Goal: Task Accomplishment & Management: Manage account settings

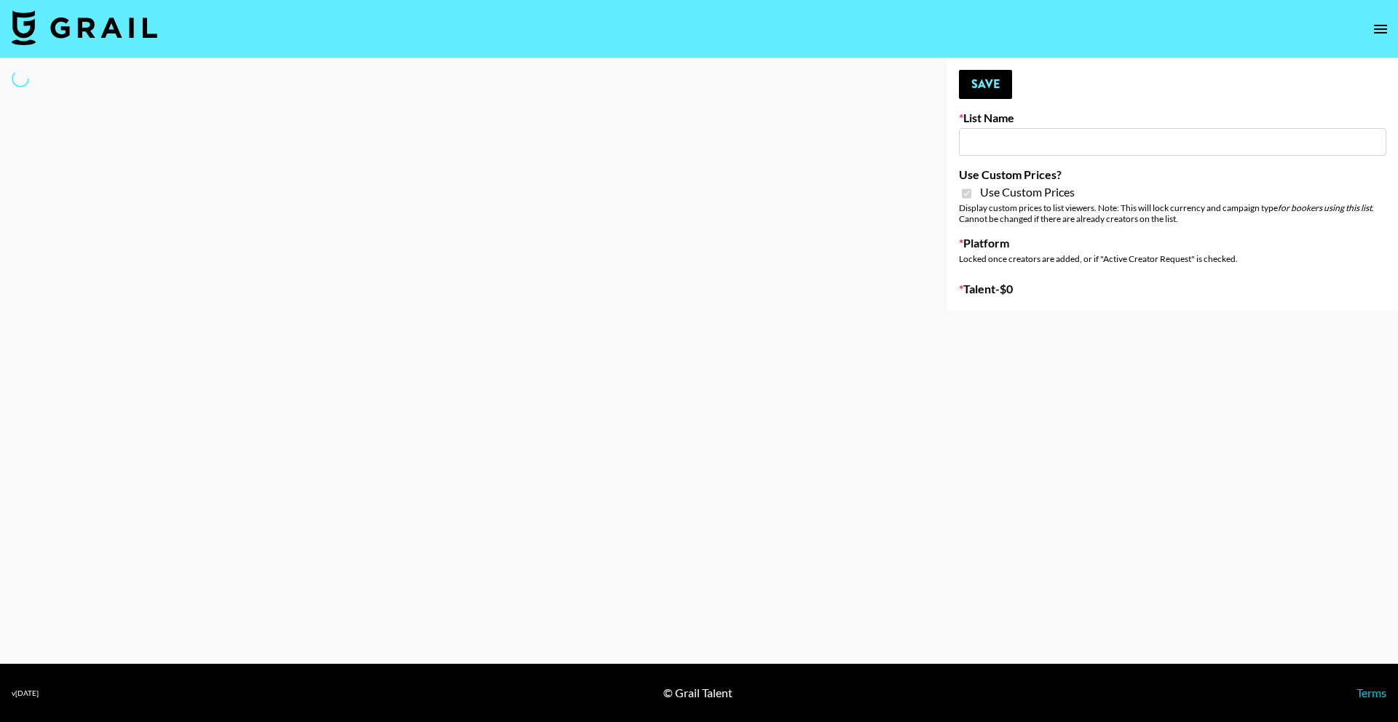
type input "Anker Home"
checkbox input "true"
select select "Brand"
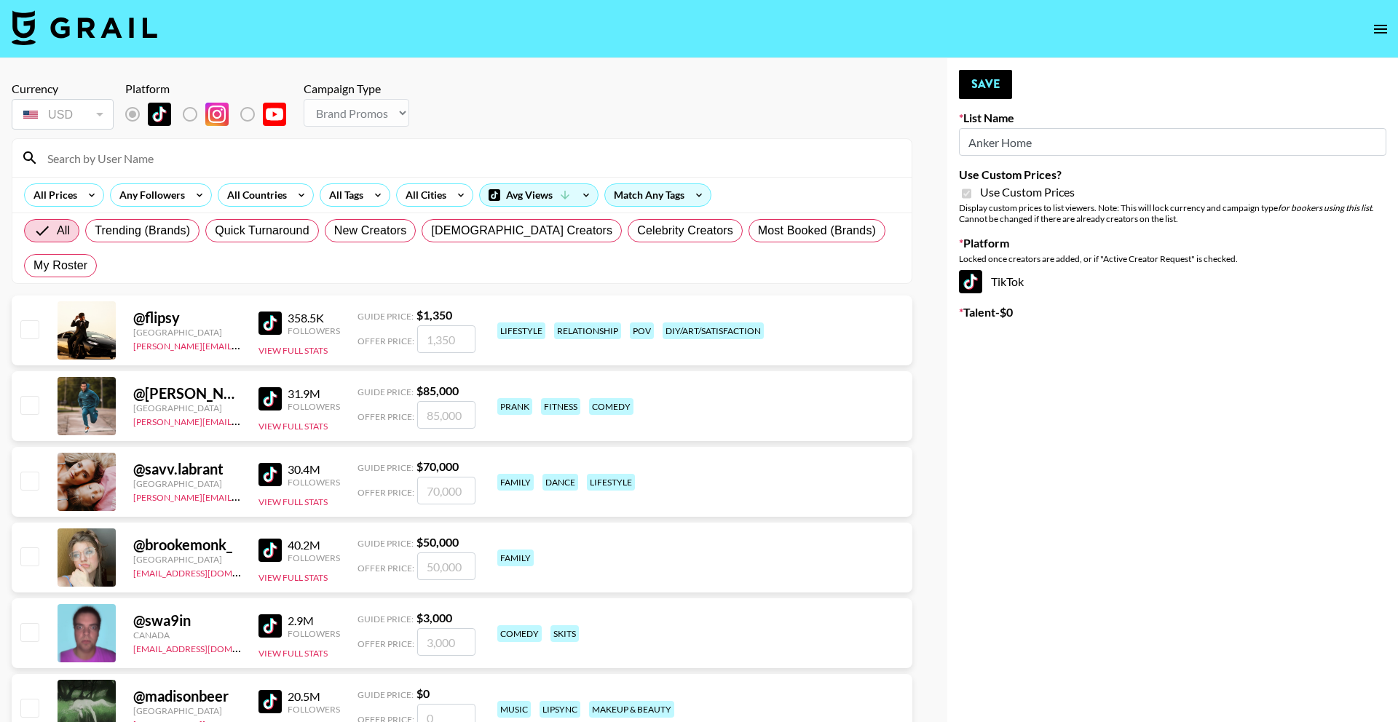
click at [383, 158] on input at bounding box center [471, 157] width 864 height 23
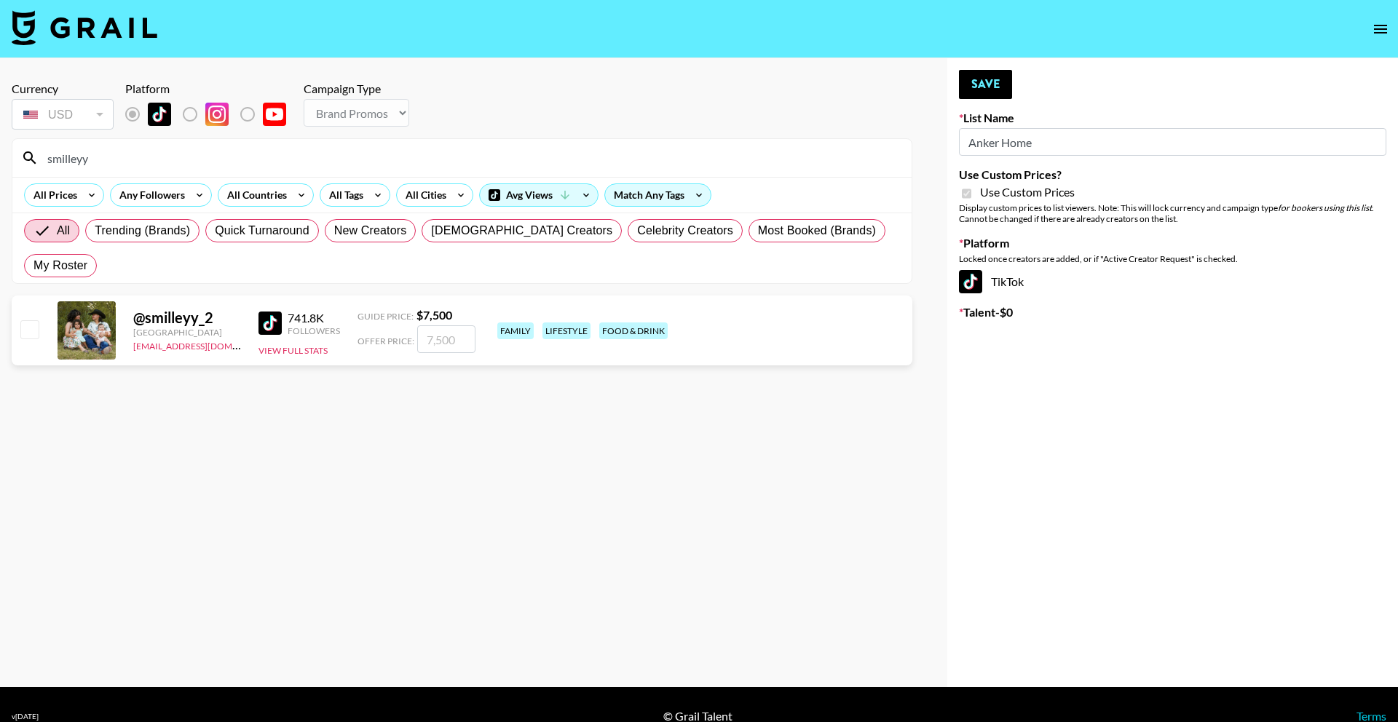
type input "smilleyy"
click at [437, 325] on input "number" at bounding box center [446, 339] width 58 height 28
checkbox input "true"
type input "7500"
click at [993, 82] on button "Save" at bounding box center [985, 84] width 53 height 29
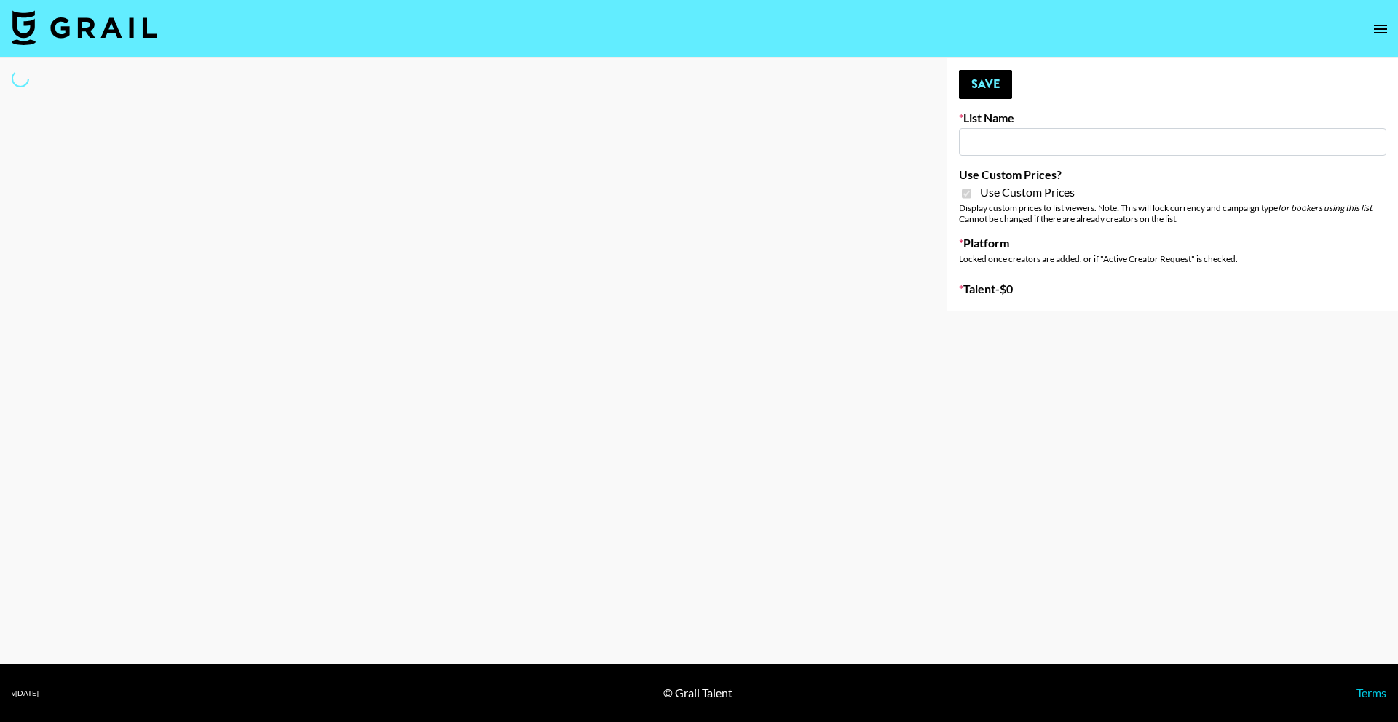
type input "D&B"
checkbox input "true"
select select "Brand"
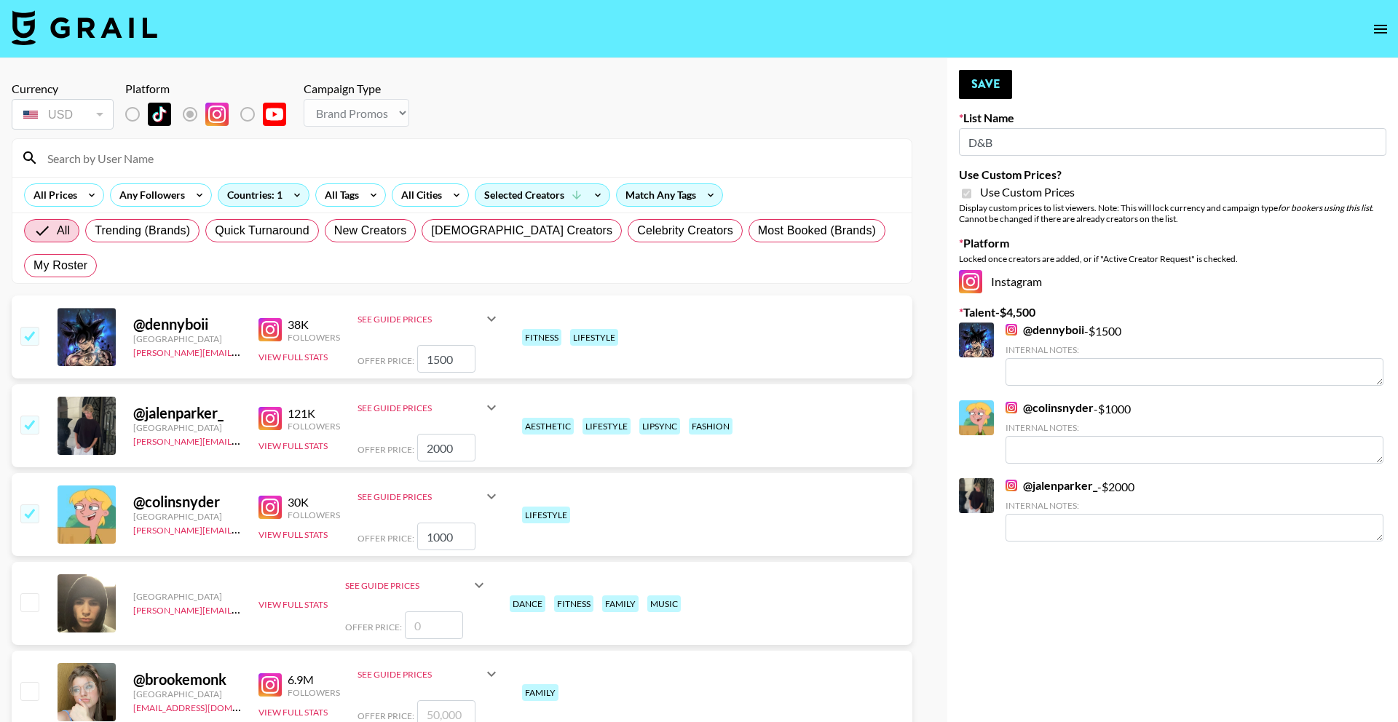
click at [427, 159] on input at bounding box center [471, 157] width 864 height 23
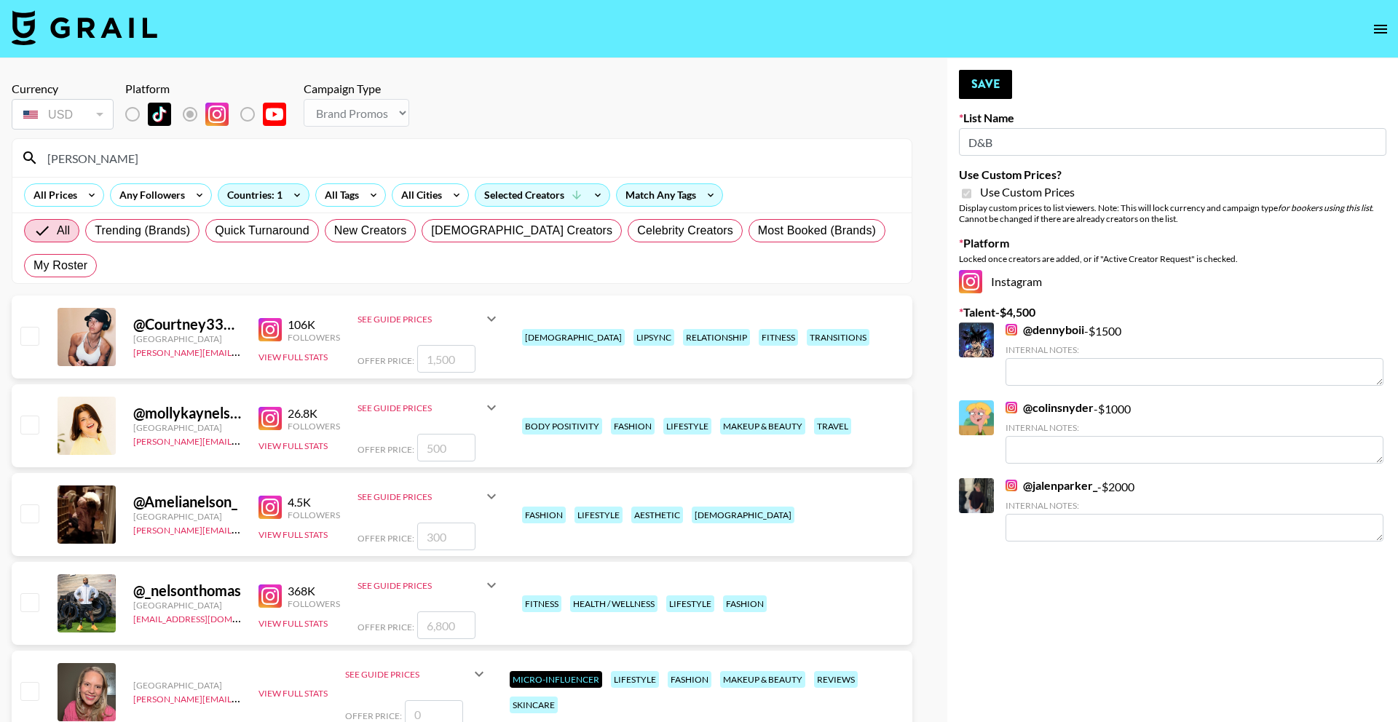
type input "nelson"
click at [459, 611] on input "number" at bounding box center [446, 625] width 58 height 28
checkbox input "true"
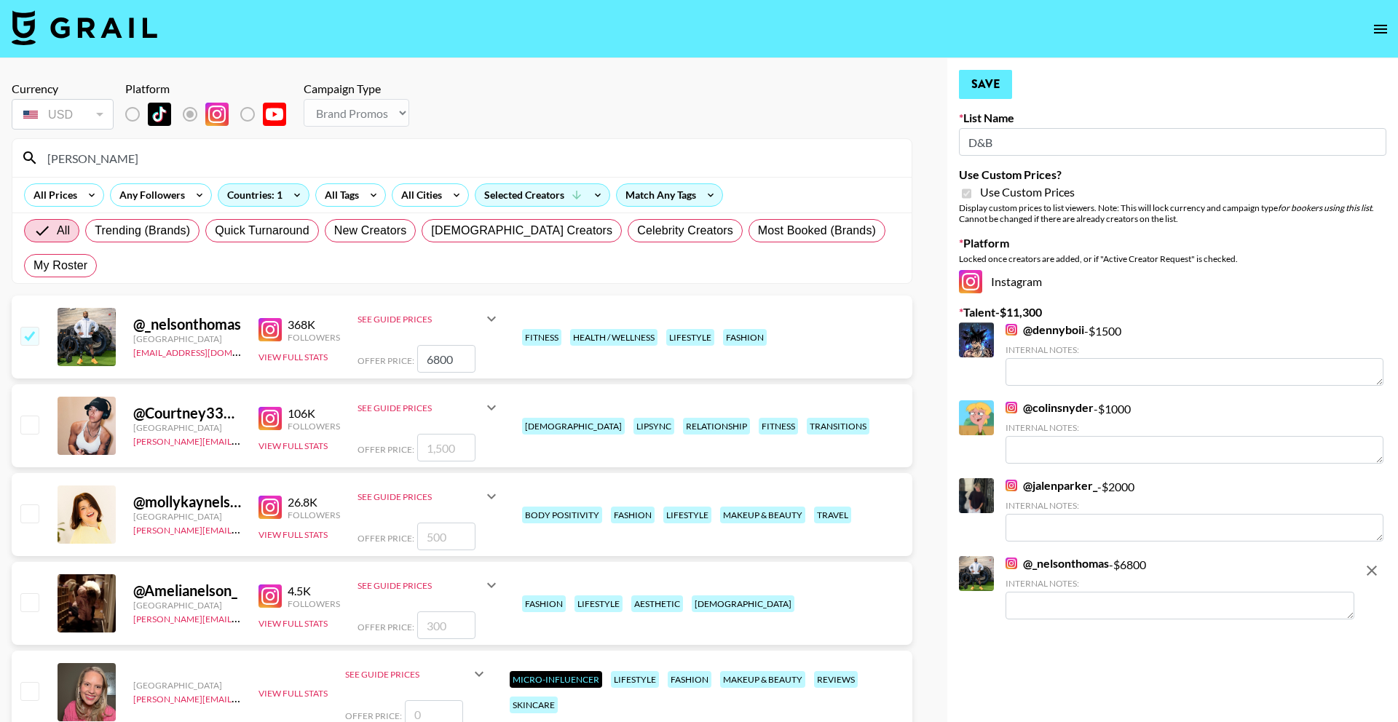
type input "6800"
click at [996, 88] on button "Save" at bounding box center [985, 84] width 53 height 29
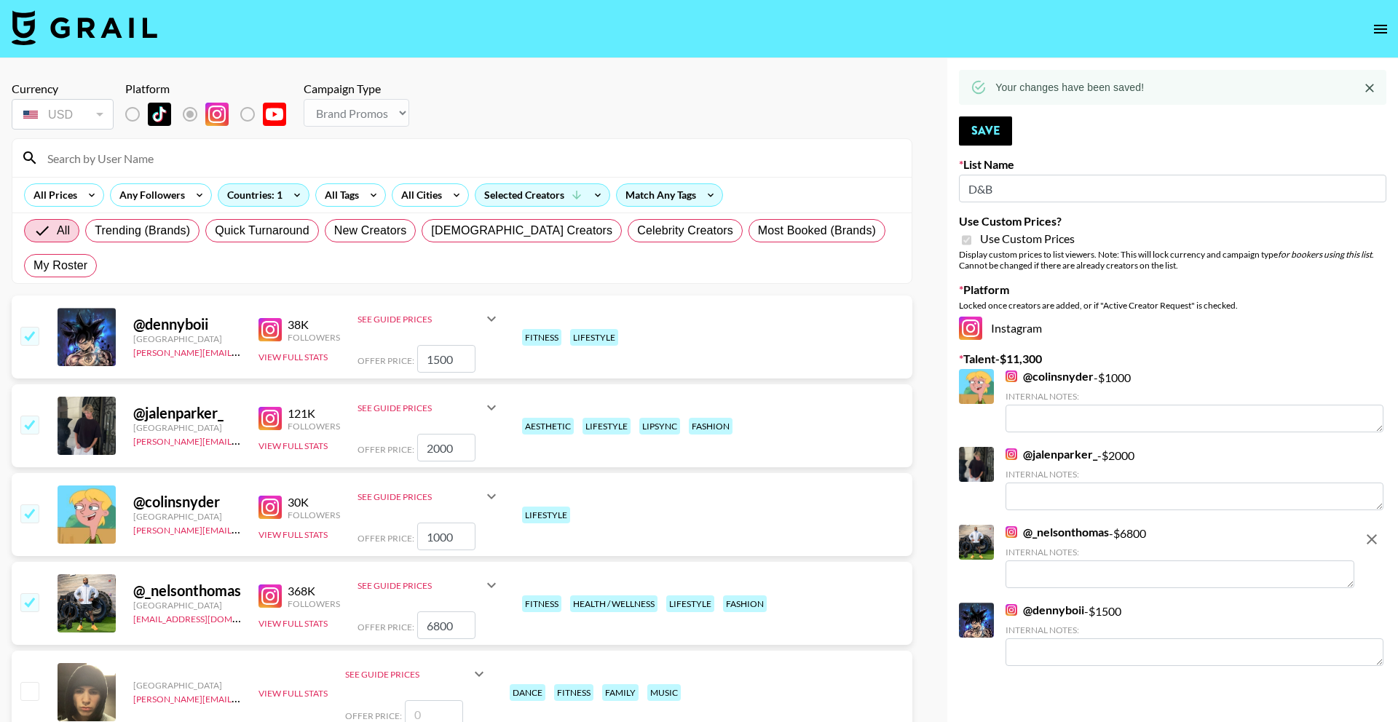
click at [395, 156] on input at bounding box center [471, 157] width 864 height 23
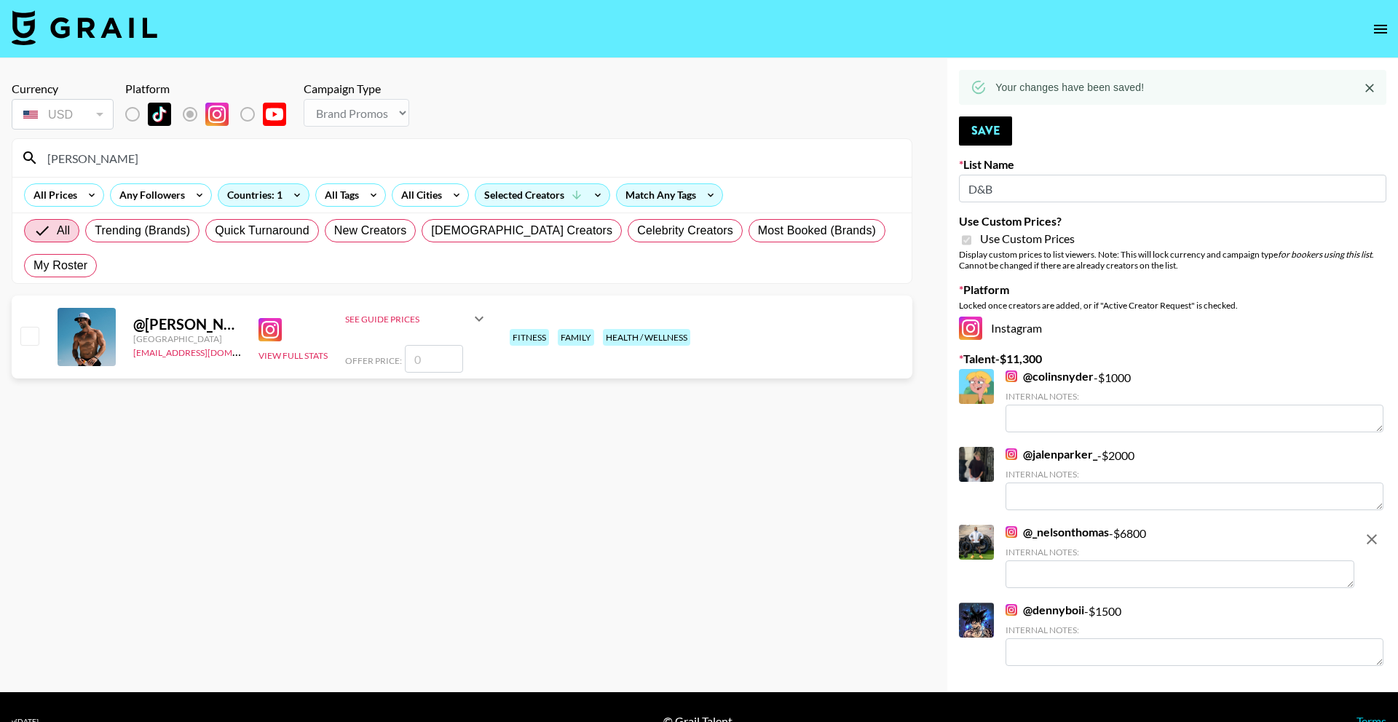
type input "brian_pr"
click at [436, 345] on input "number" at bounding box center [434, 359] width 58 height 28
checkbox input "true"
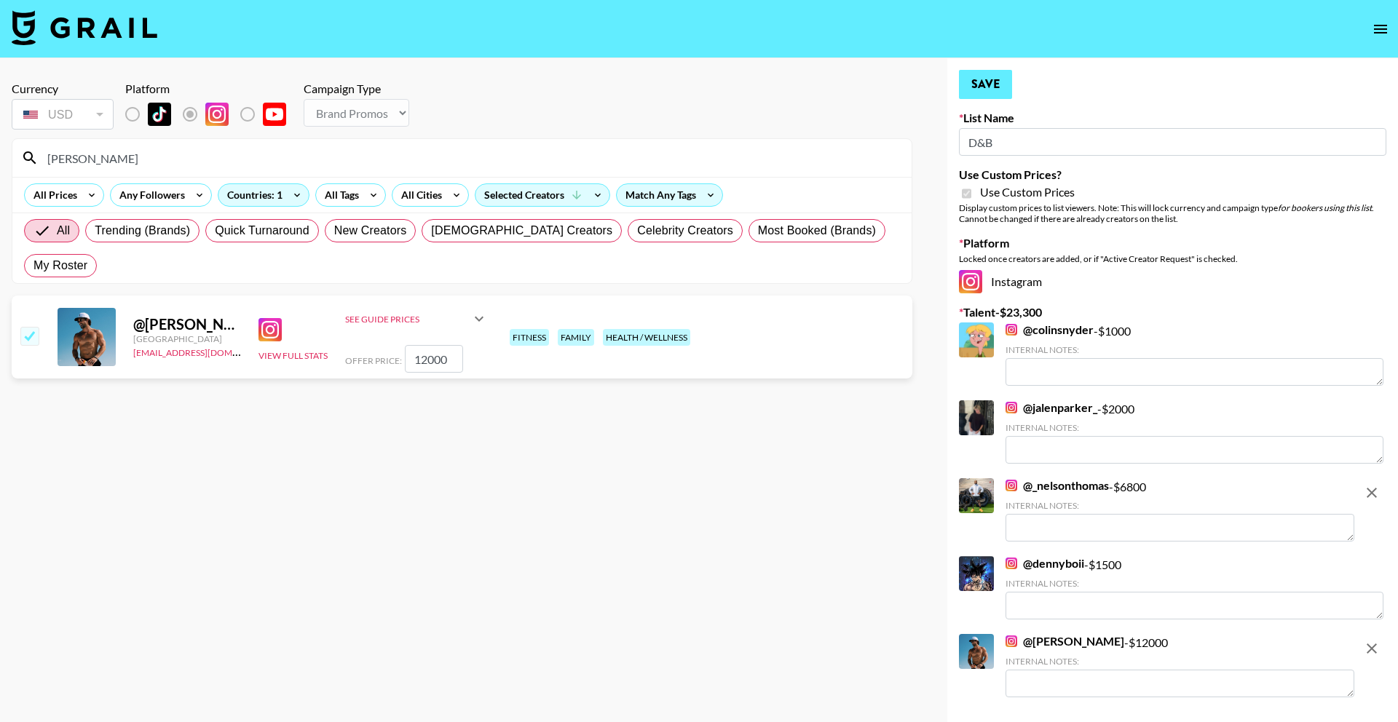
type input "12000"
click at [975, 87] on button "Save" at bounding box center [985, 84] width 53 height 29
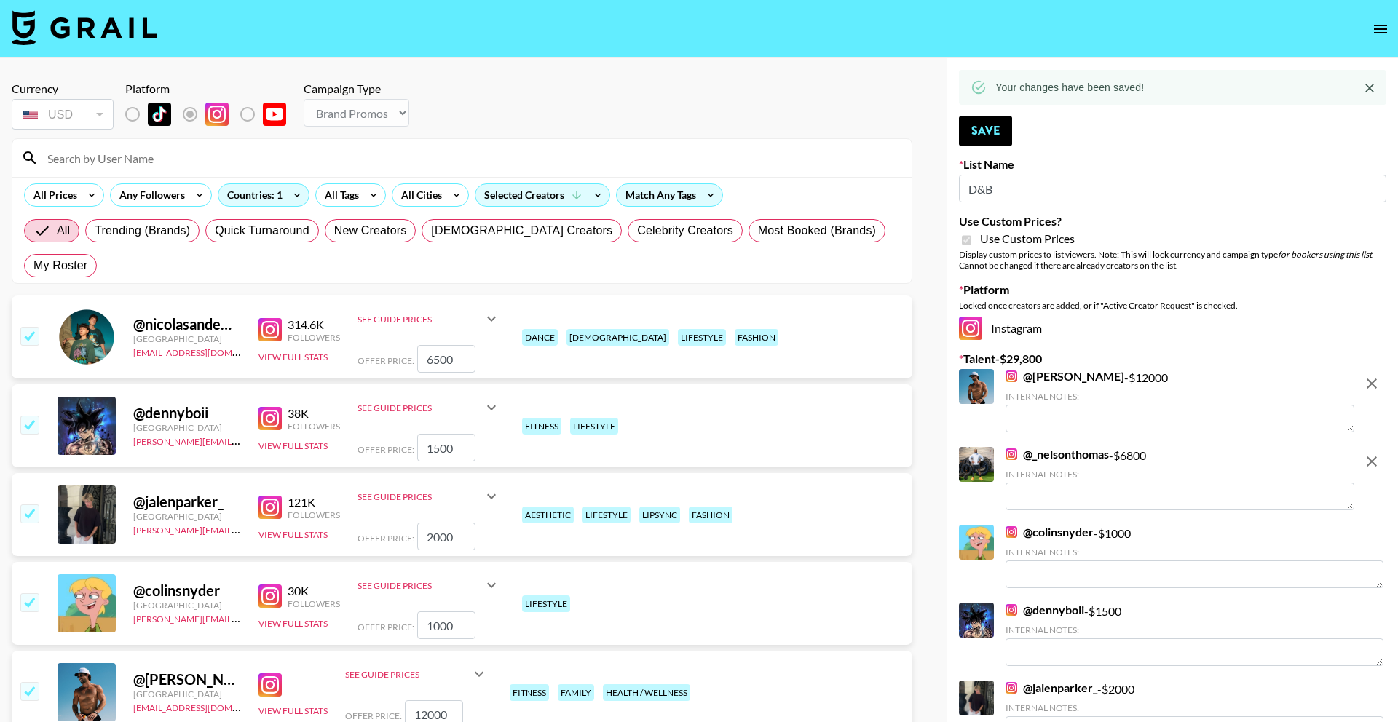
click at [411, 160] on input at bounding box center [471, 157] width 864 height 23
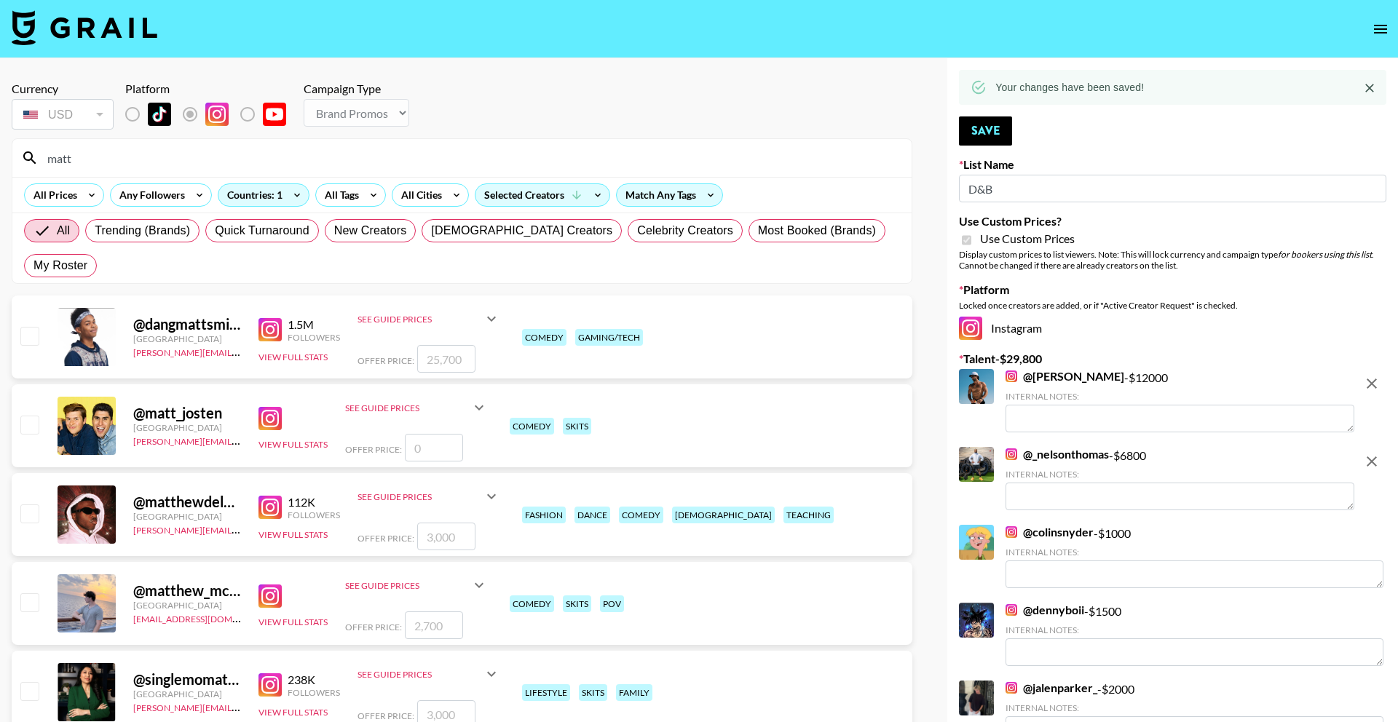
paste input "__kz"
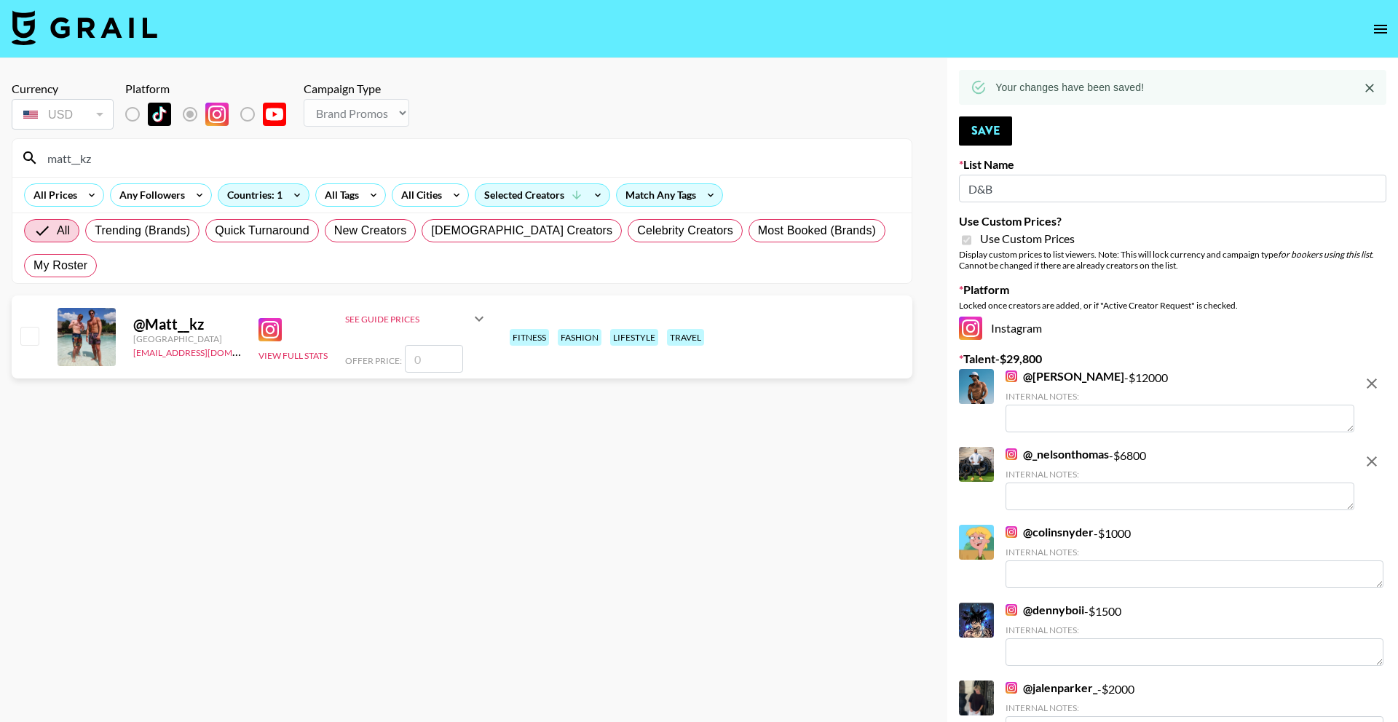
type input "matt__kz"
click at [439, 345] on input "number" at bounding box center [434, 359] width 58 height 28
checkbox input "true"
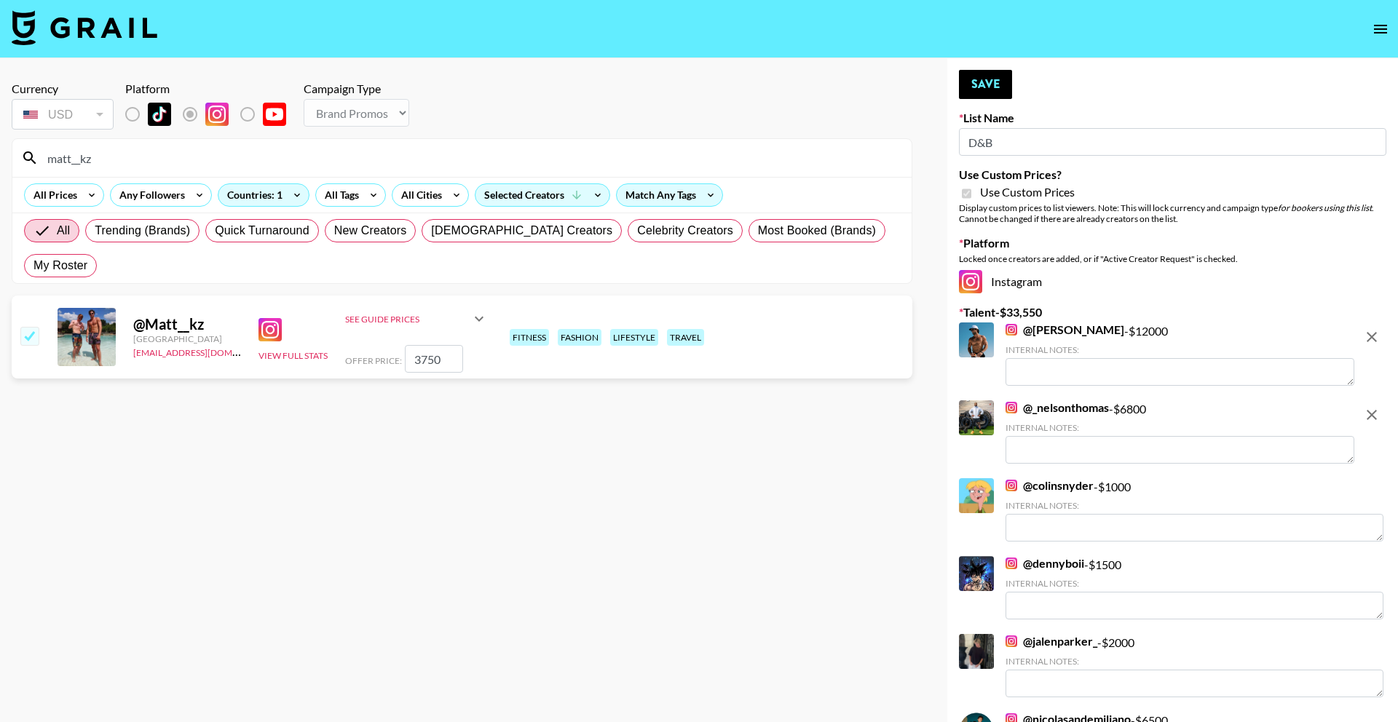
type input "3750"
click at [1014, 85] on div "Your changes have been saved! Save List Name D&B Use Custom Prices? Use Custom …" at bounding box center [1172, 468] width 451 height 821
click at [972, 84] on button "Save" at bounding box center [985, 84] width 53 height 29
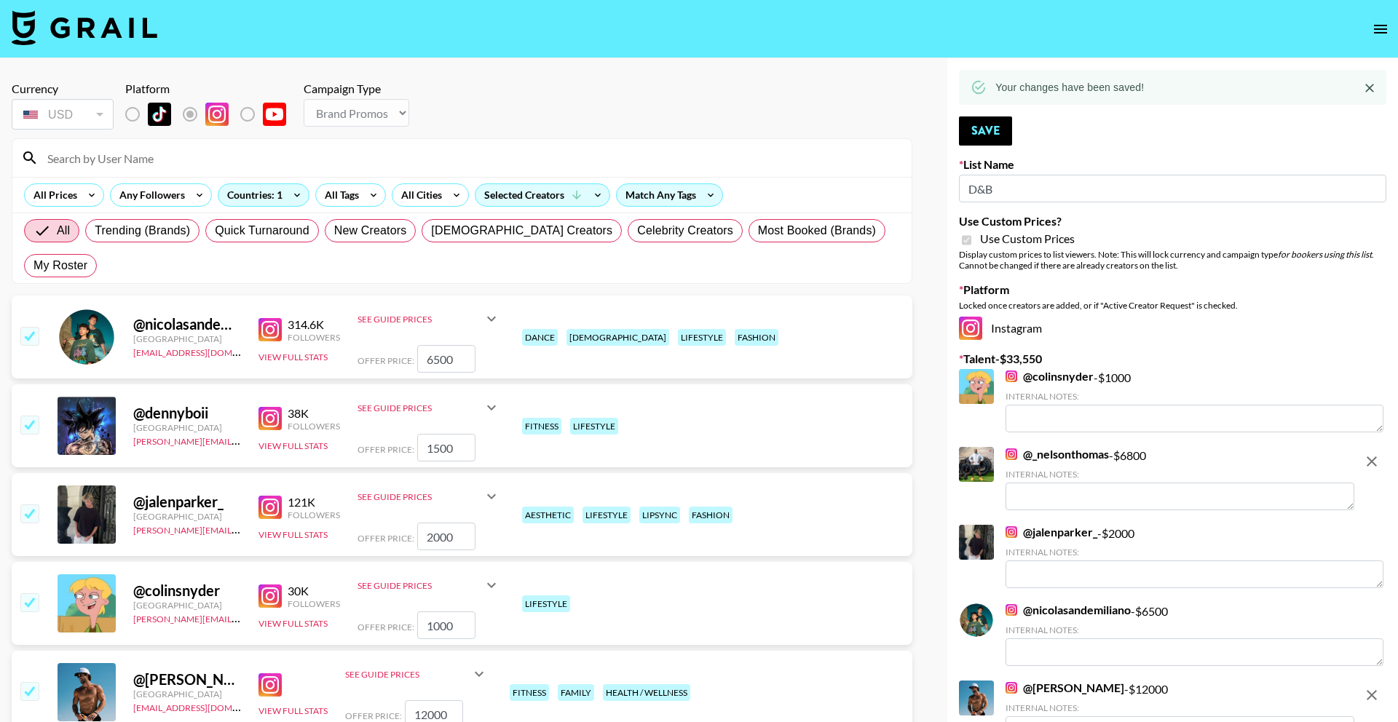
click at [389, 158] on input at bounding box center [471, 157] width 864 height 23
paste input "matt__kz"
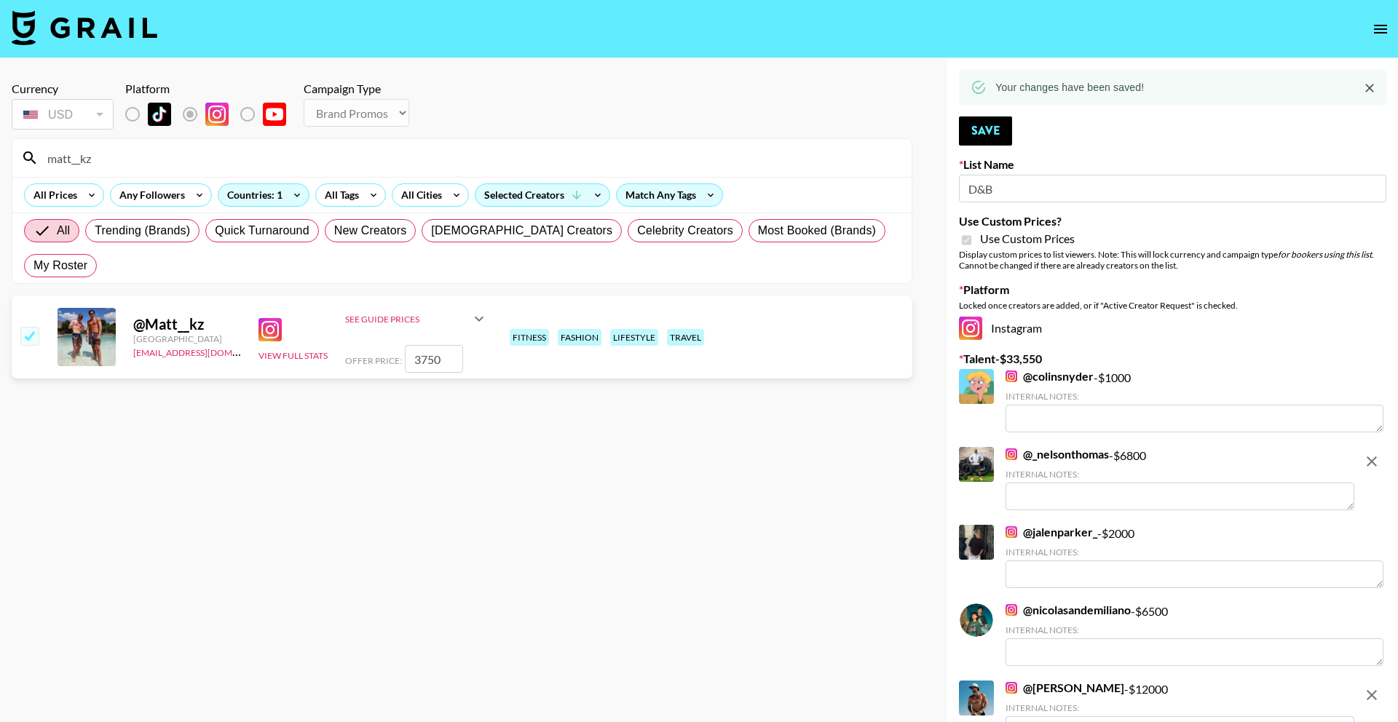
paste input "josh_martinez_"
type input "josh_martinez_"
click at [427, 345] on input "number" at bounding box center [434, 359] width 58 height 28
type input "5"
checkbox input "true"
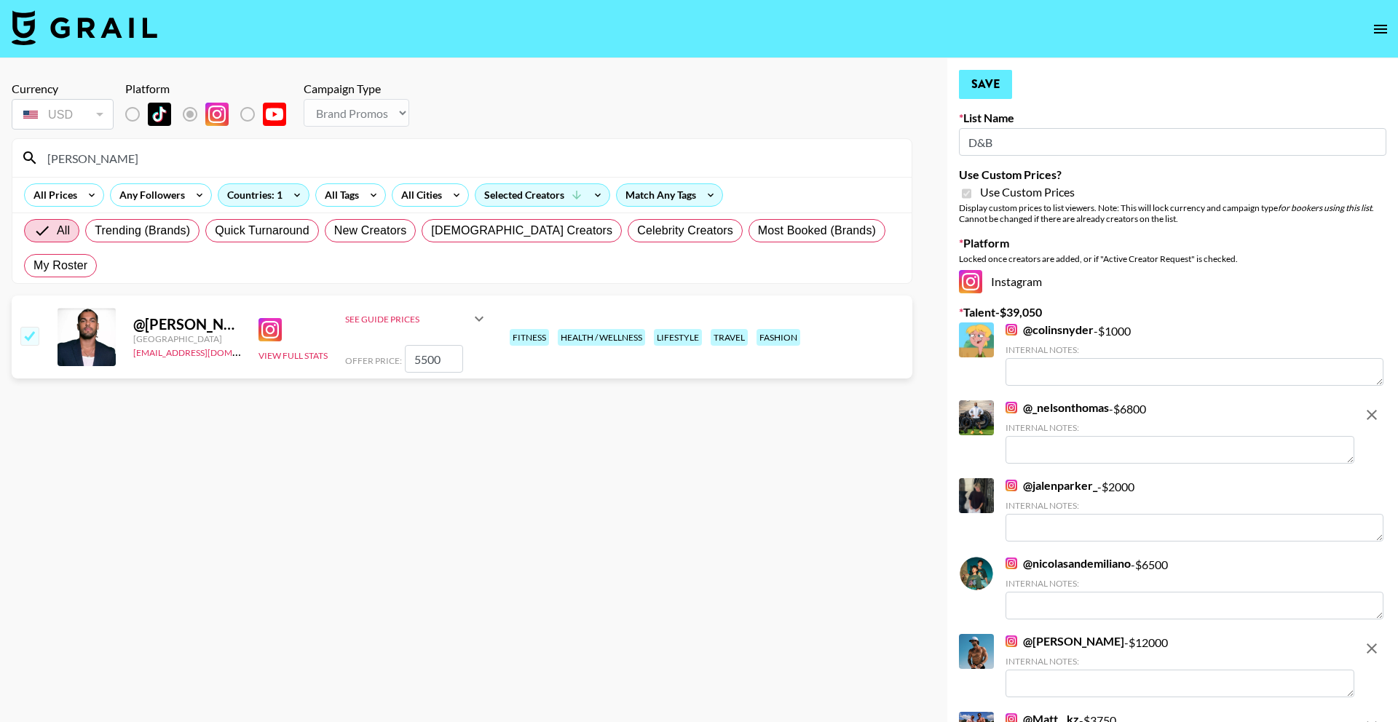
type input "5500"
click at [978, 82] on button "Save" at bounding box center [985, 84] width 53 height 29
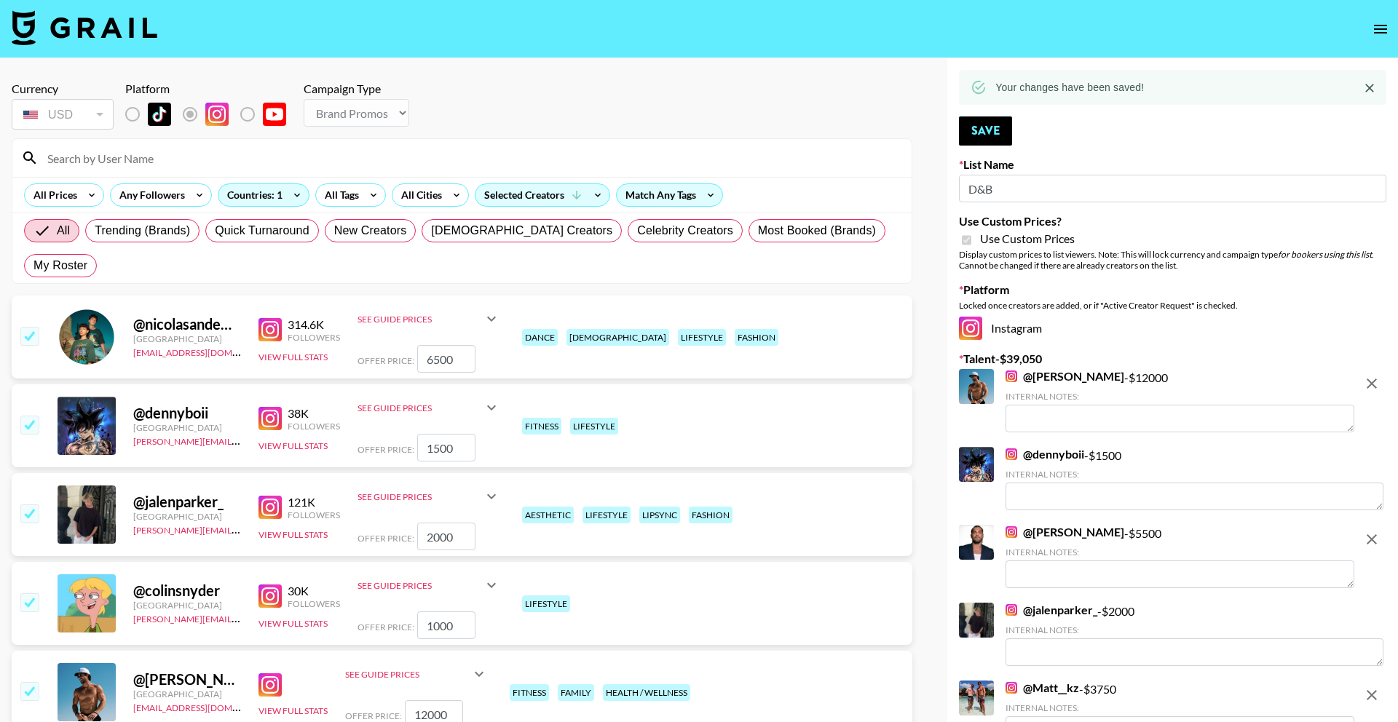
click at [447, 158] on input at bounding box center [471, 157] width 864 height 23
paste input "fessyfitness"
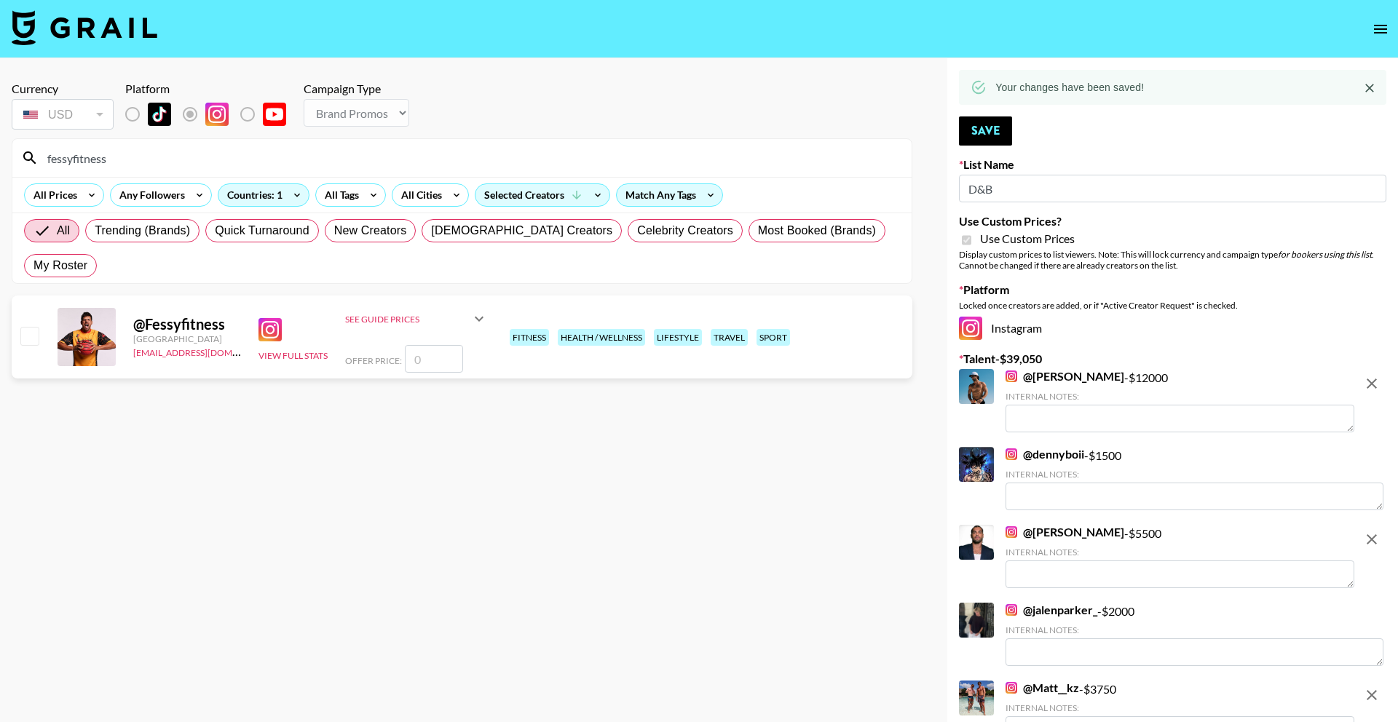
type input "fessyfitness"
click at [429, 345] on input "number" at bounding box center [434, 359] width 58 height 28
checkbox input "true"
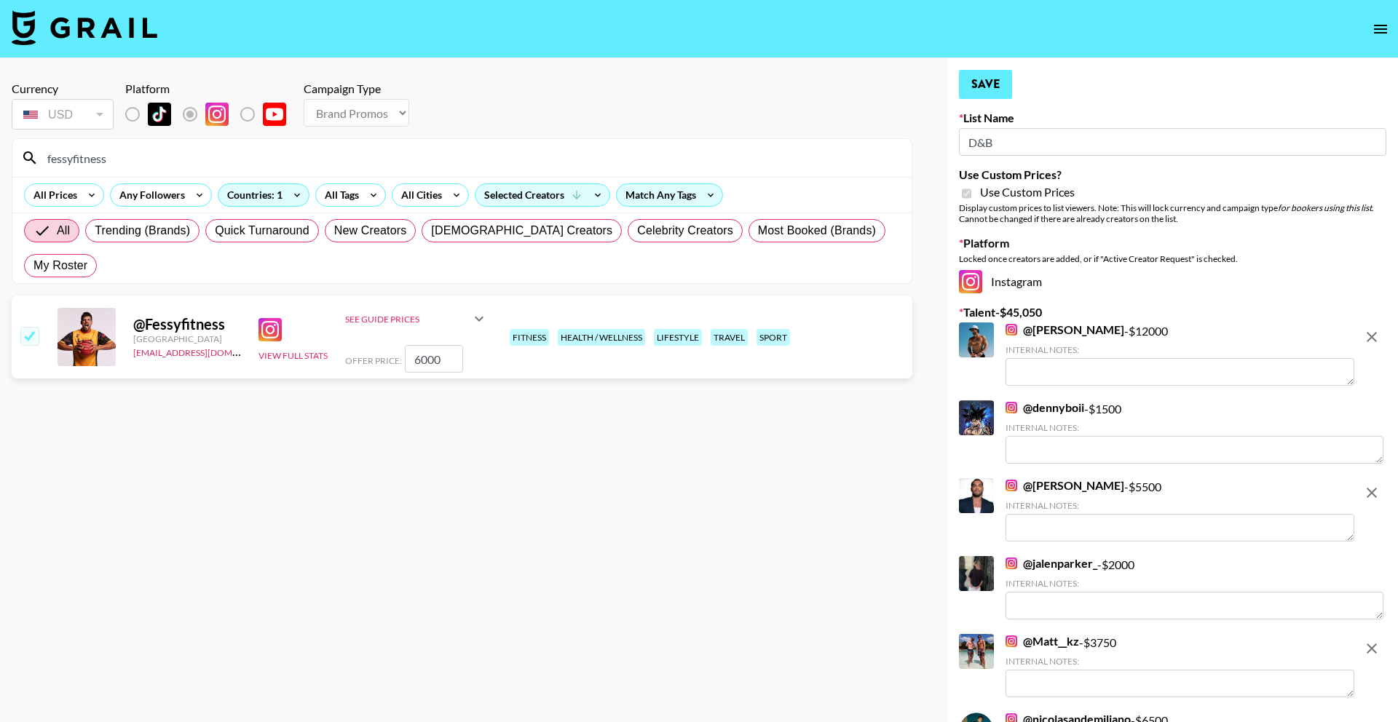
type input "6000"
click at [1004, 82] on button "Save" at bounding box center [985, 84] width 53 height 29
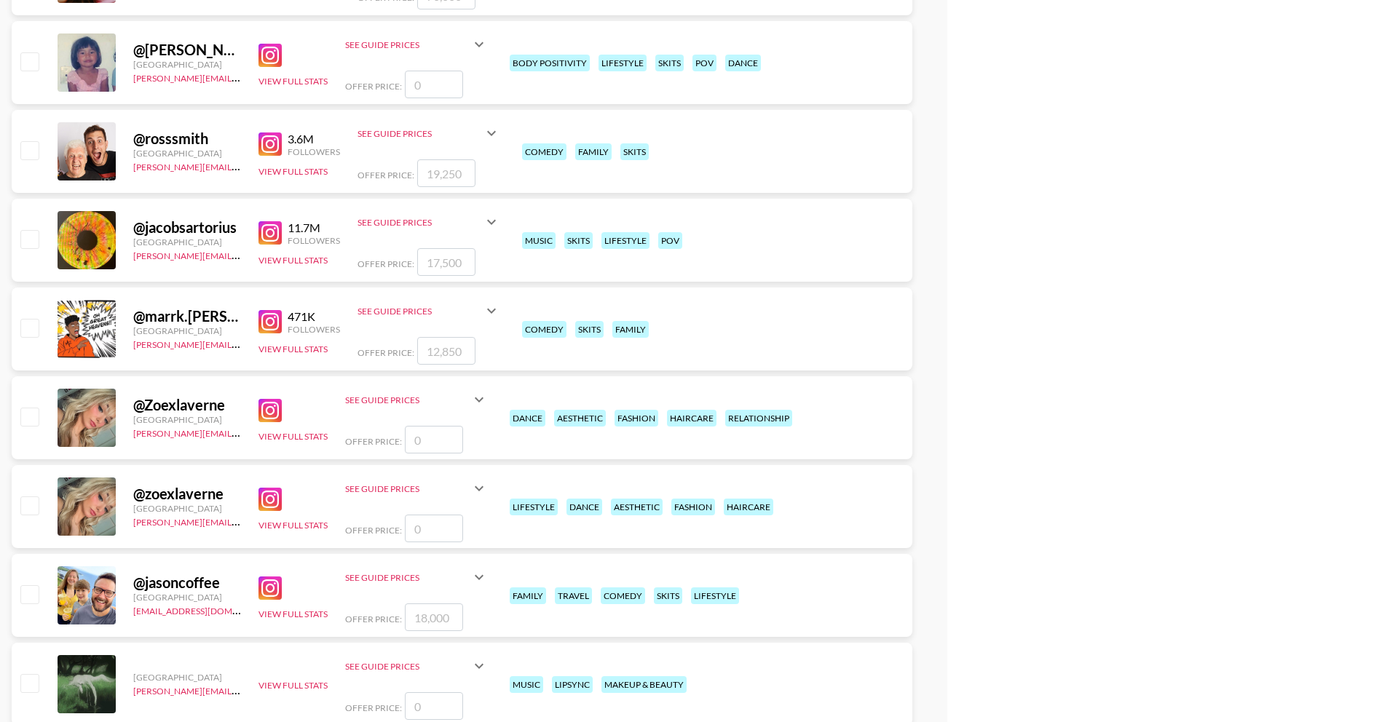
scroll to position [1890, 0]
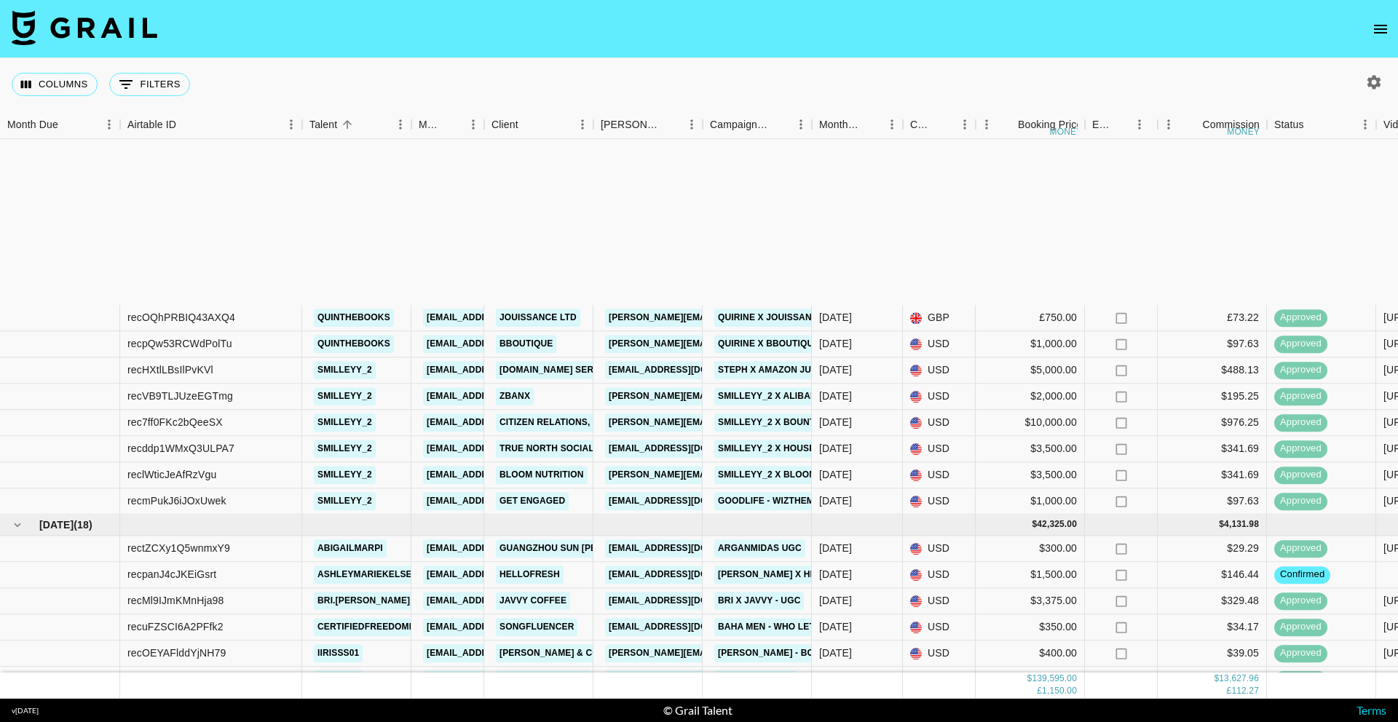
scroll to position [1782, 0]
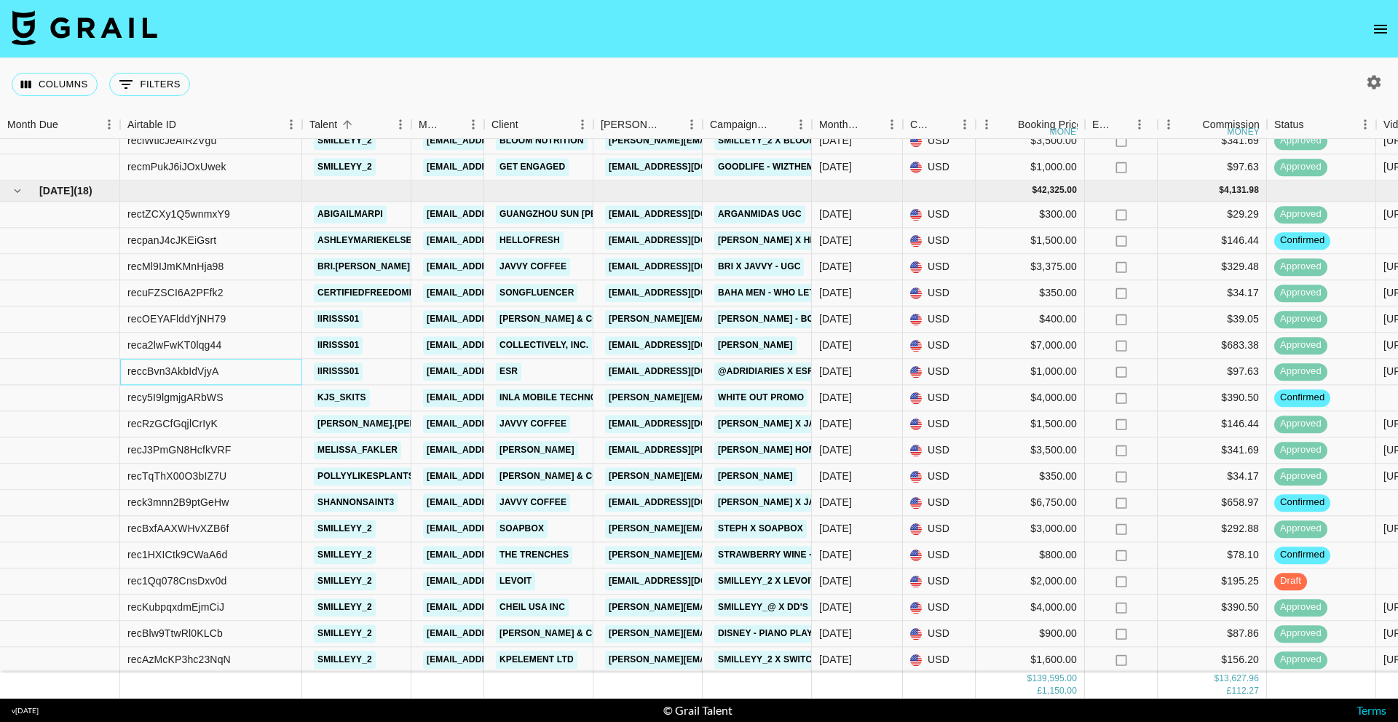
click at [280, 368] on div "reccBvn3AkbIdVjyA" at bounding box center [211, 372] width 182 height 26
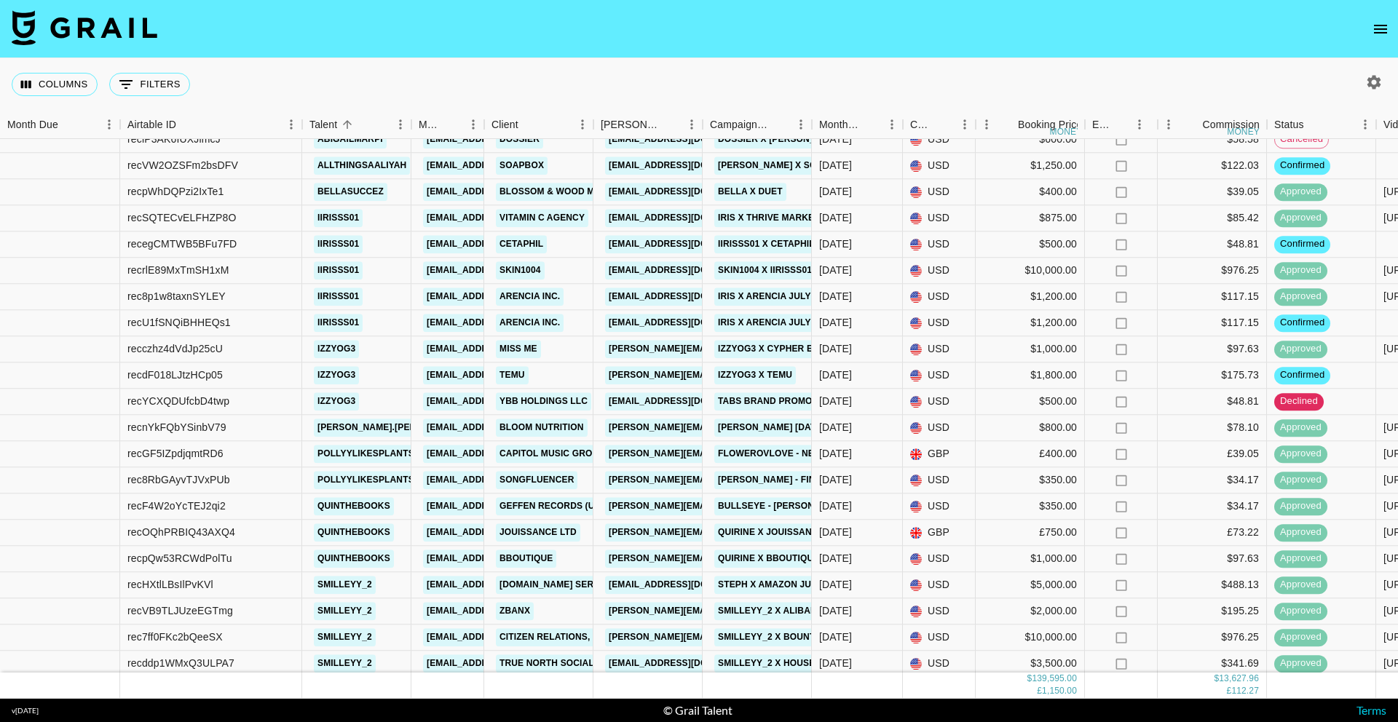
scroll to position [1229, 0]
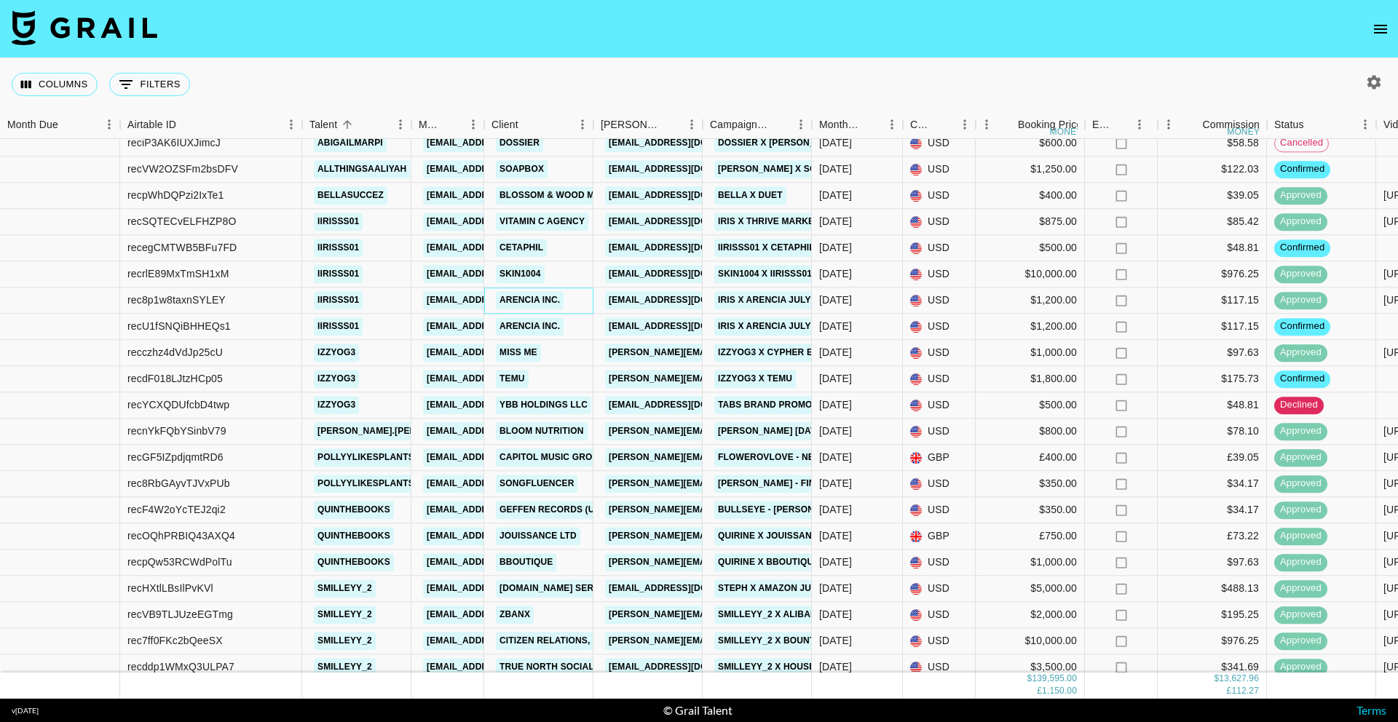
click at [570, 299] on div "Arencia Inc." at bounding box center [538, 301] width 109 height 26
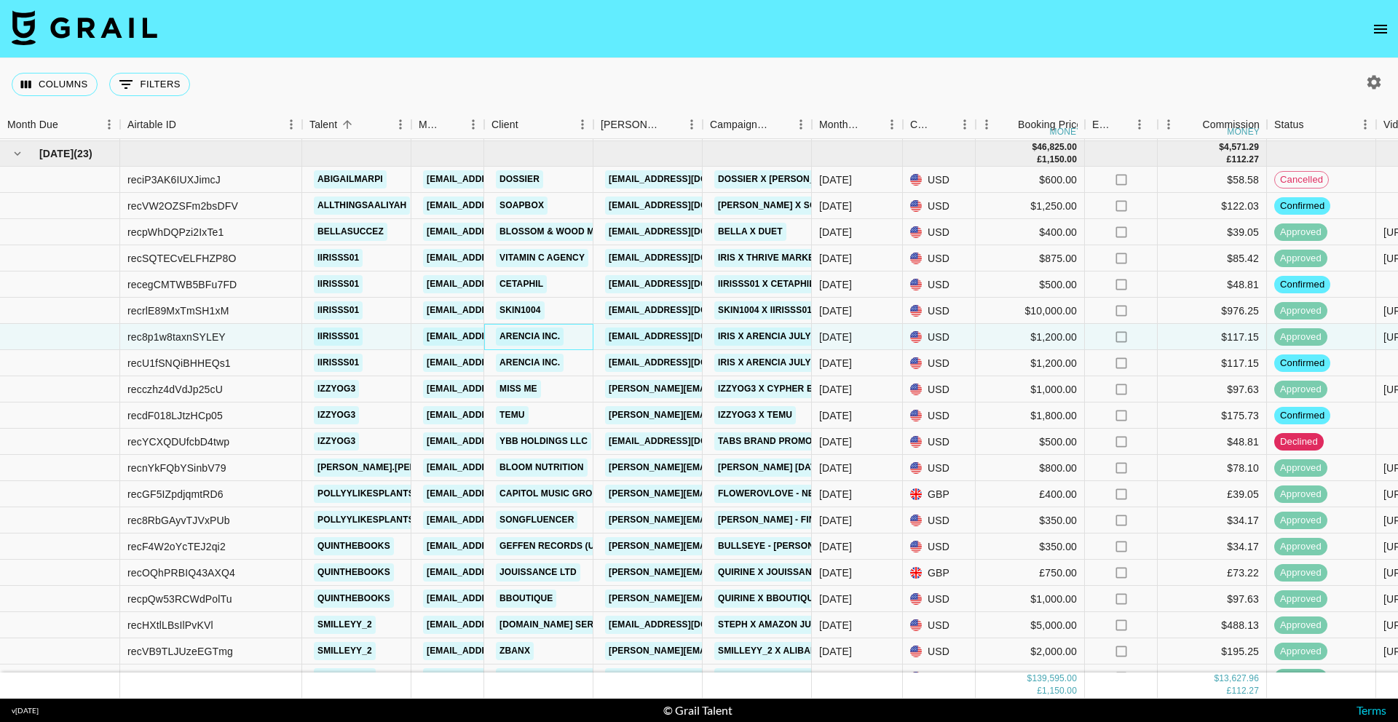
scroll to position [1192, 0]
click at [567, 255] on link "Vitamin C Agency" at bounding box center [542, 259] width 92 height 18
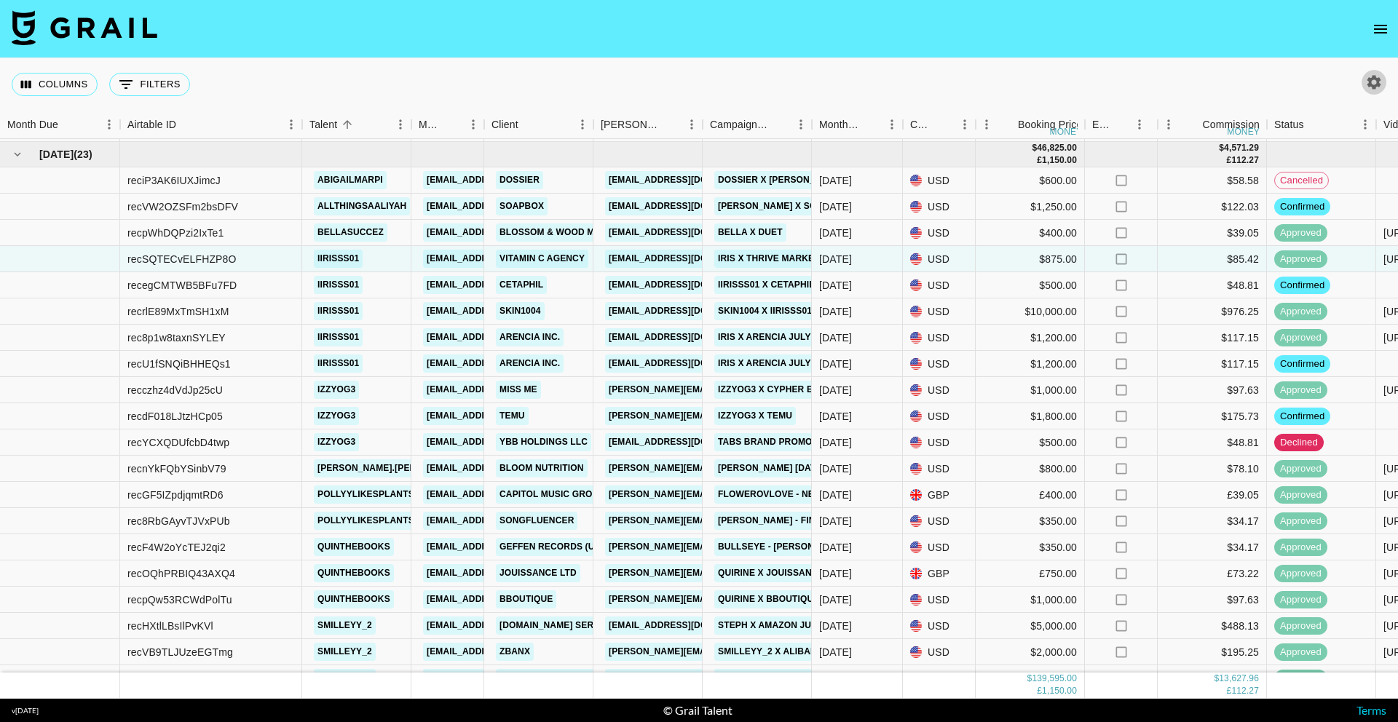
click at [1373, 84] on icon "button" at bounding box center [1373, 82] width 17 height 17
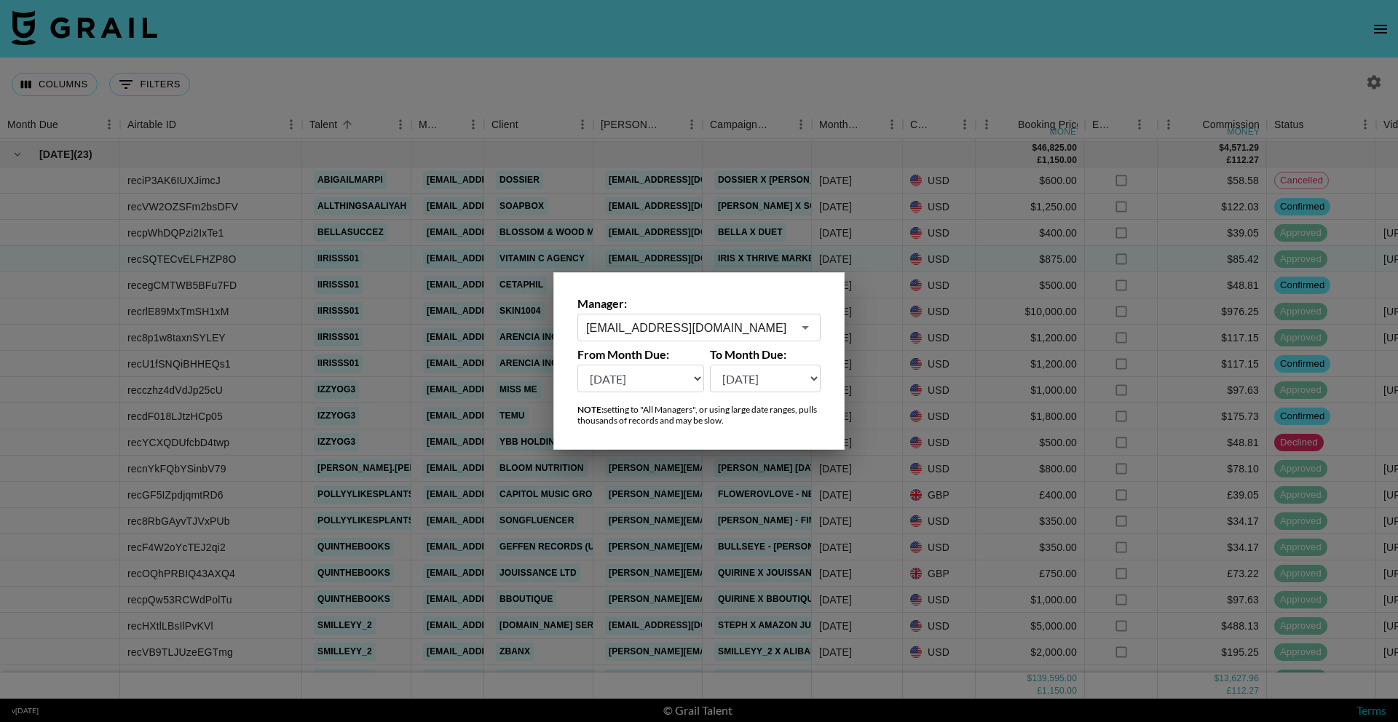
click at [614, 381] on select "Aug '26 Jul '26 Jun '26 May '26 Apr '26 Mar '26 Feb '26 Jan '26 Dec '25 Nov '25…" at bounding box center [640, 379] width 127 height 28
select select "Jan '25"
click at [577, 365] on select "Aug '26 Jul '26 Jun '26 May '26 Apr '26 Mar '26 Feb '26 Jan '26 Dec '25 Nov '25…" at bounding box center [640, 379] width 127 height 28
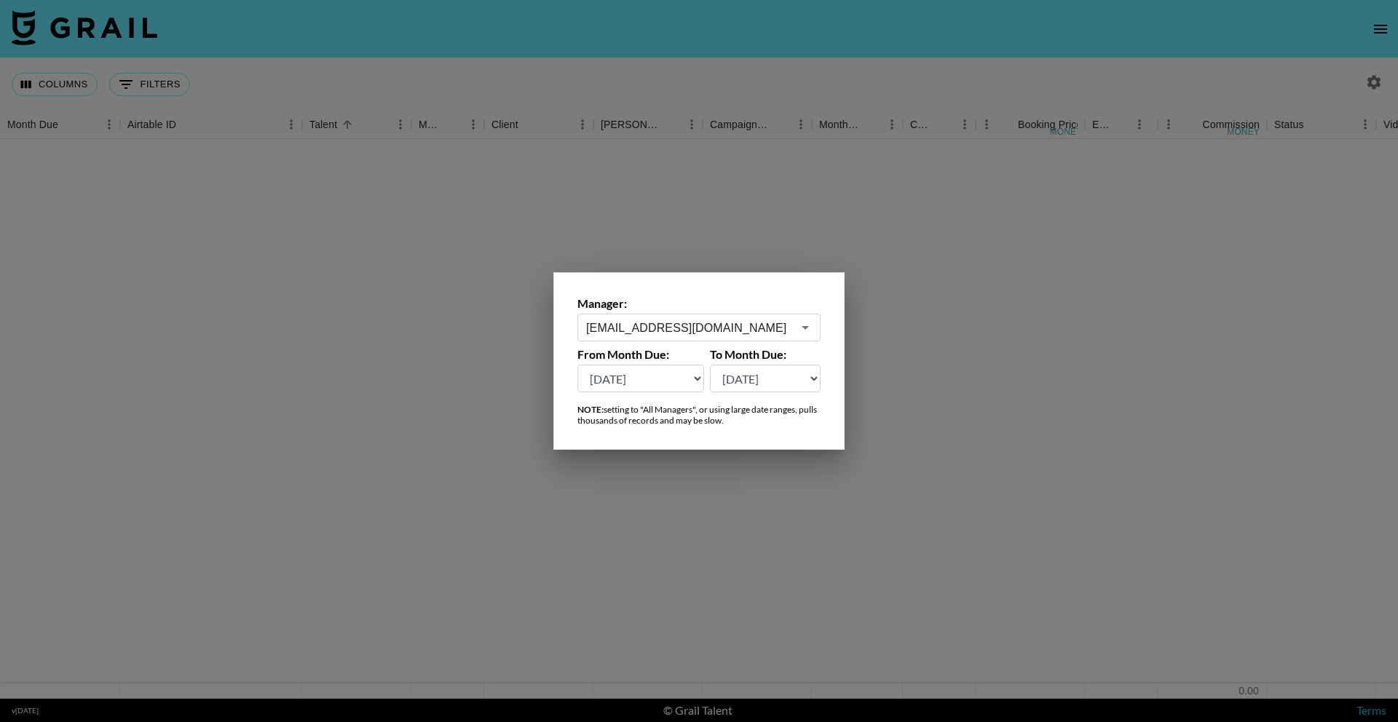
scroll to position [0, 0]
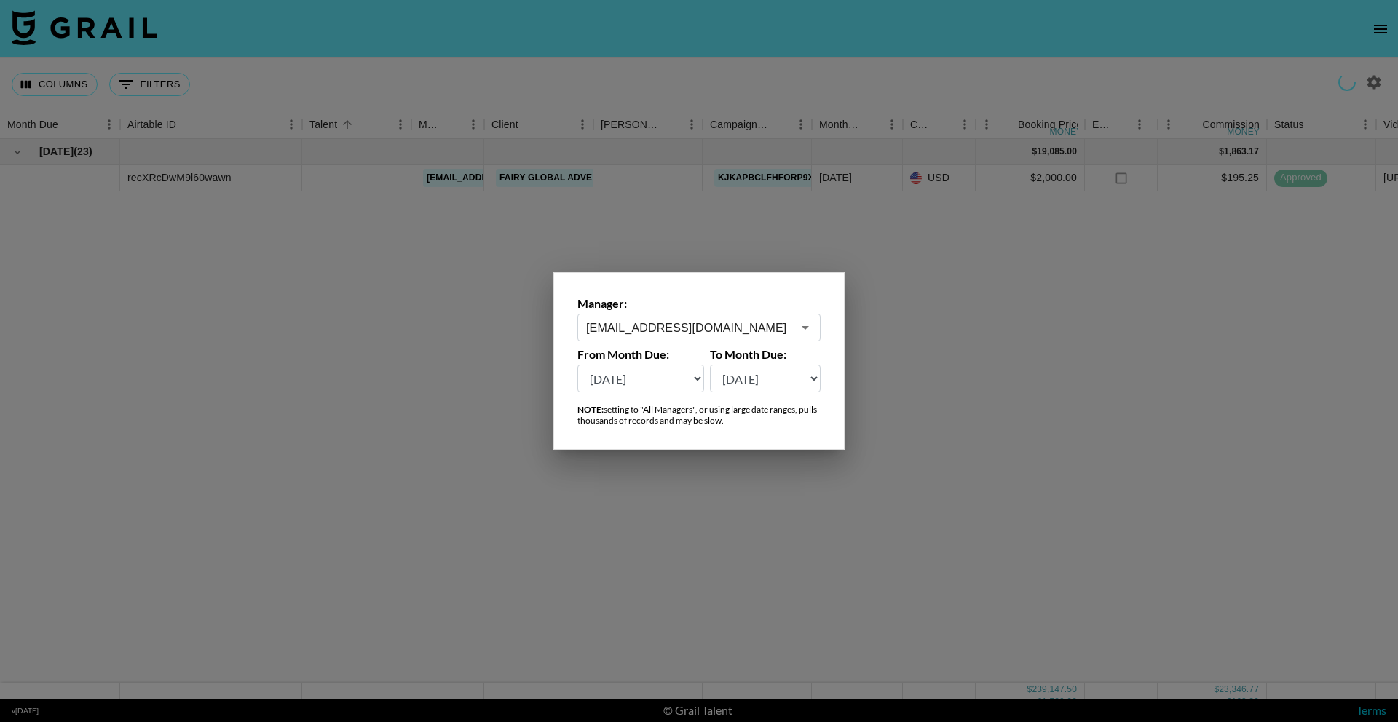
click at [469, 86] on div at bounding box center [699, 361] width 1398 height 722
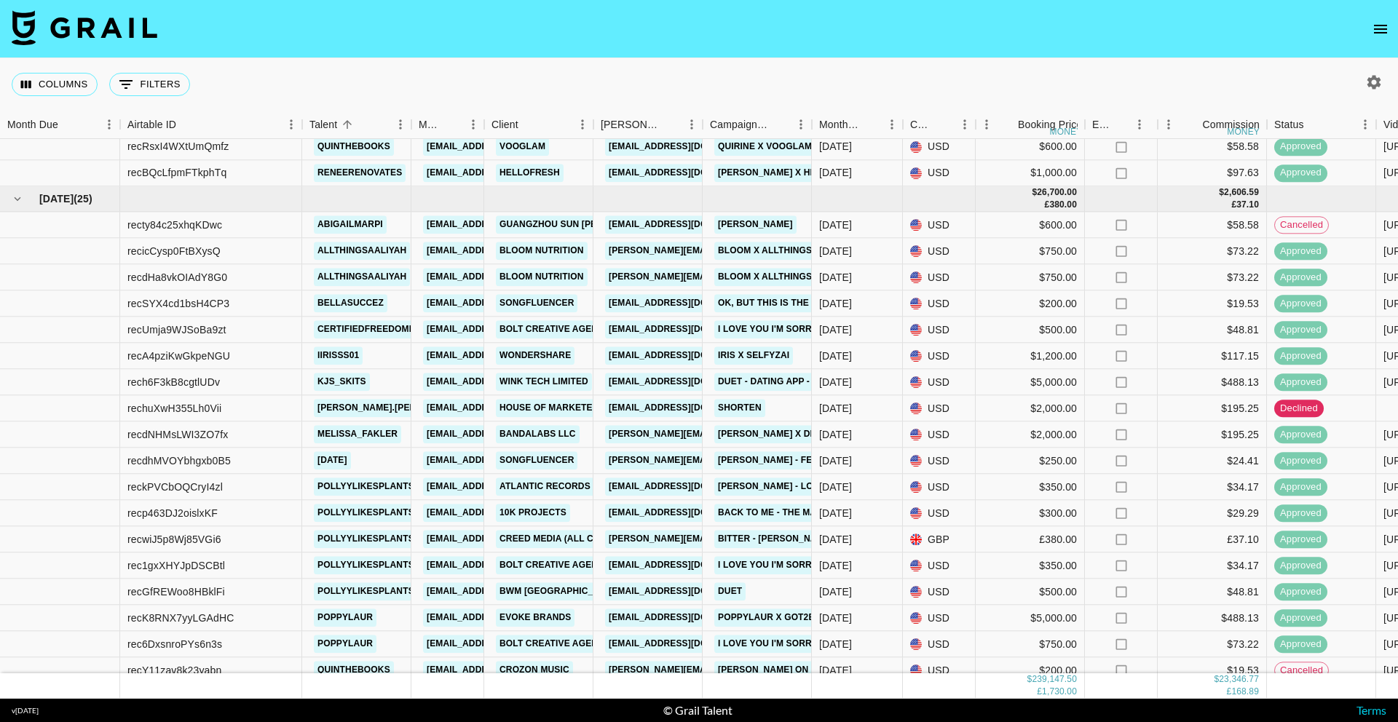
scroll to position [1281, 0]
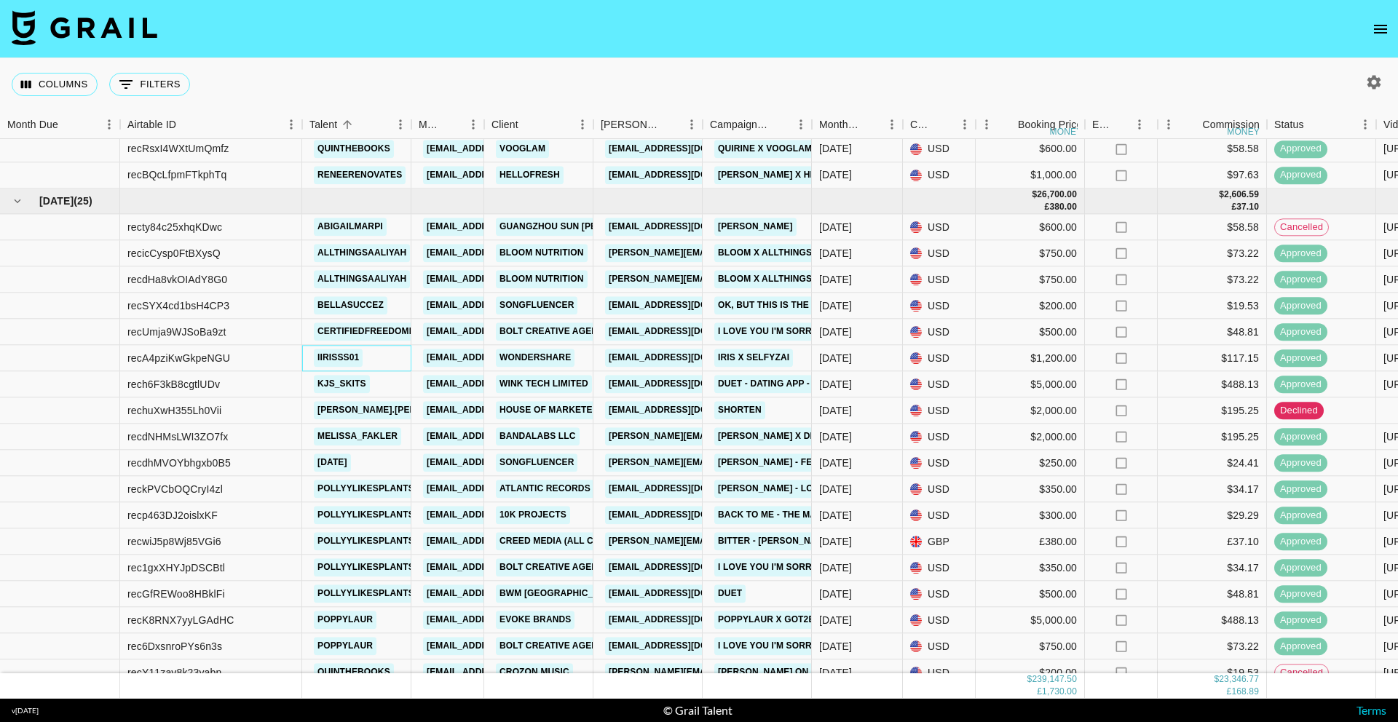
click at [382, 362] on div "iirisss01" at bounding box center [356, 359] width 109 height 26
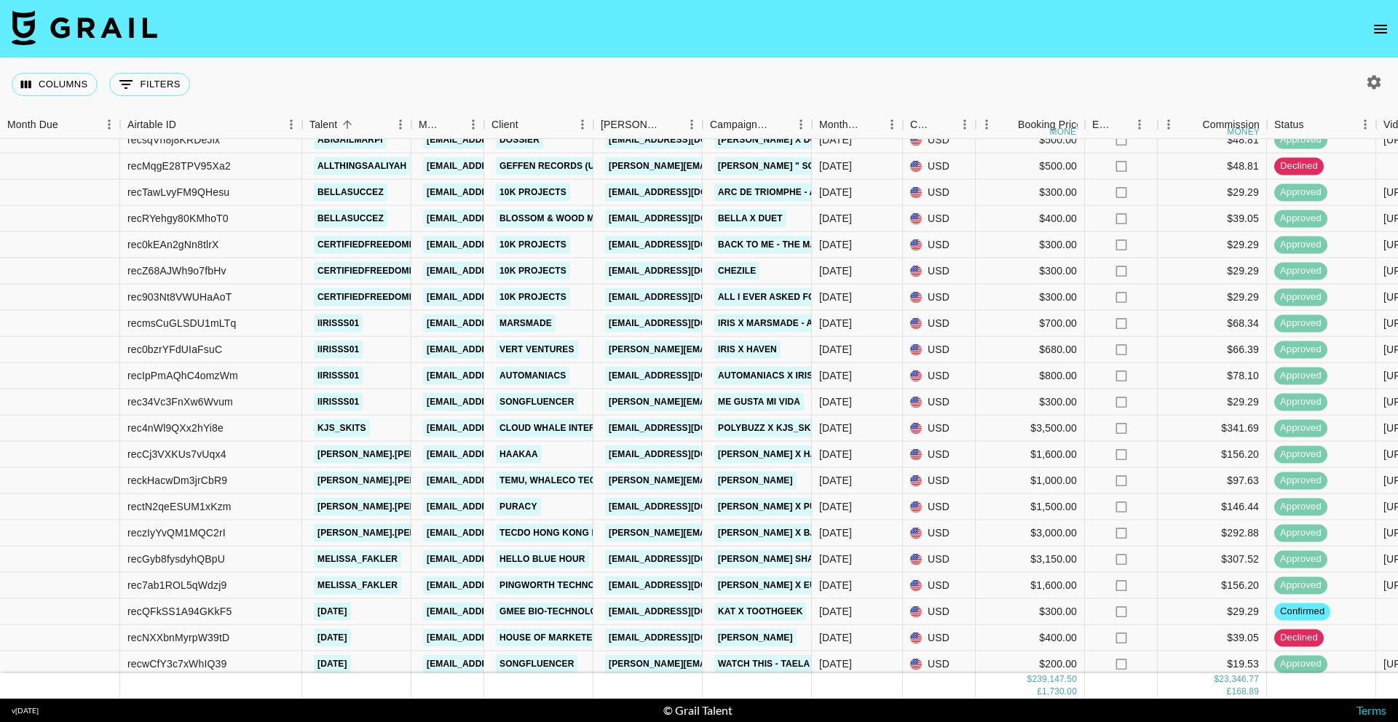
scroll to position [2053, 0]
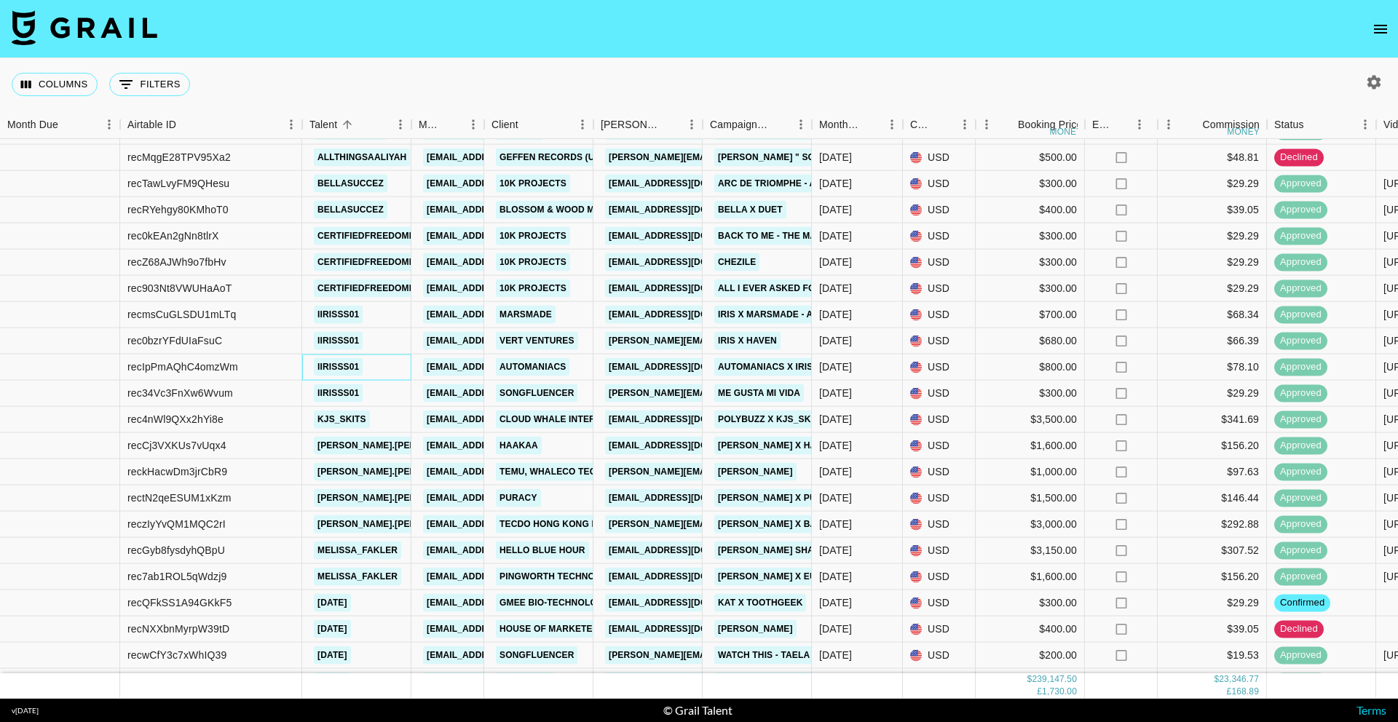
click at [382, 362] on div "iirisss01" at bounding box center [356, 367] width 109 height 26
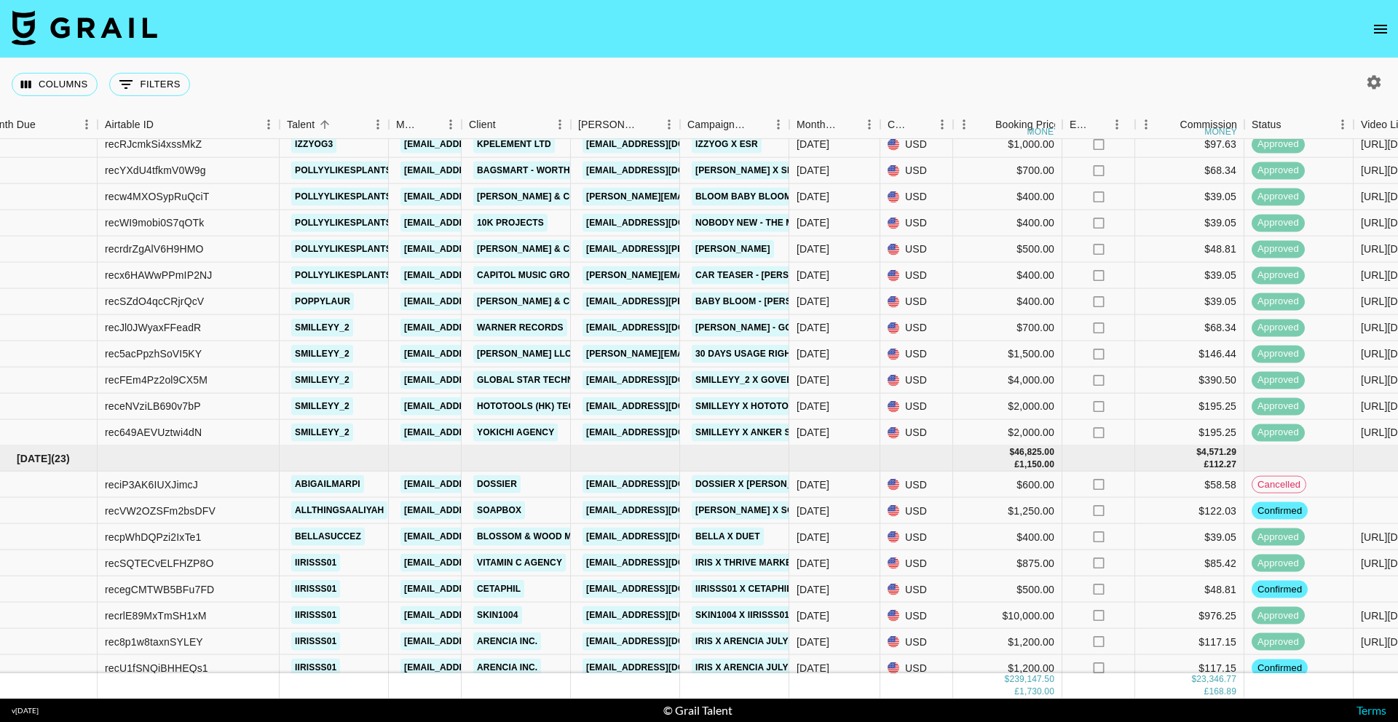
scroll to position [3910, 23]
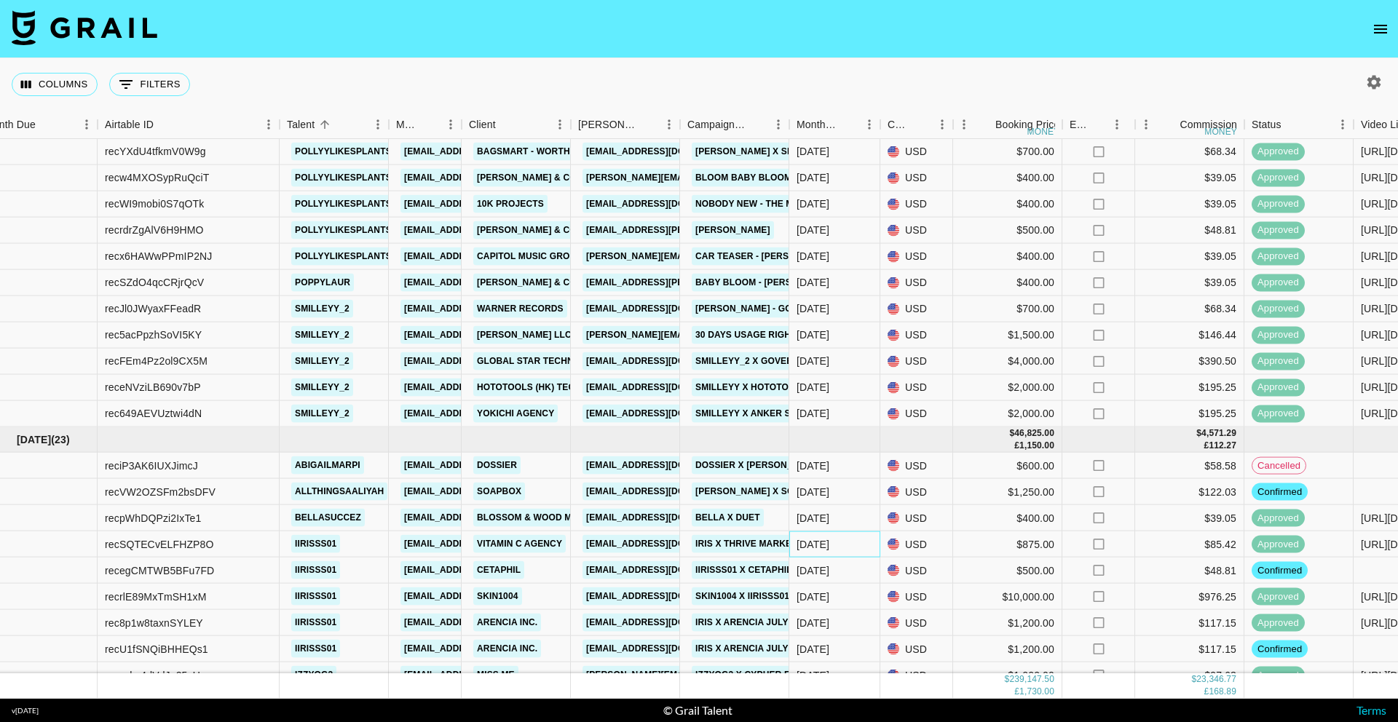
click at [854, 546] on div "Jul '25" at bounding box center [834, 544] width 91 height 26
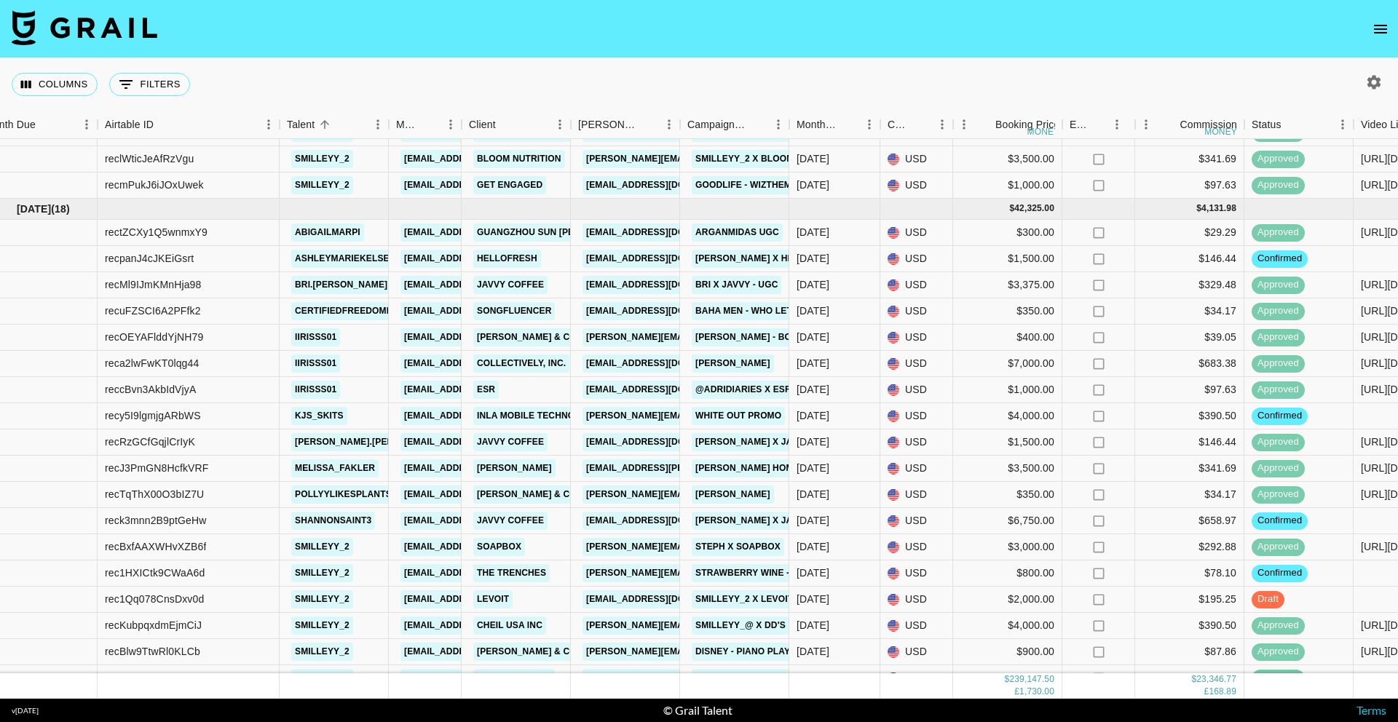
scroll to position [4785, 23]
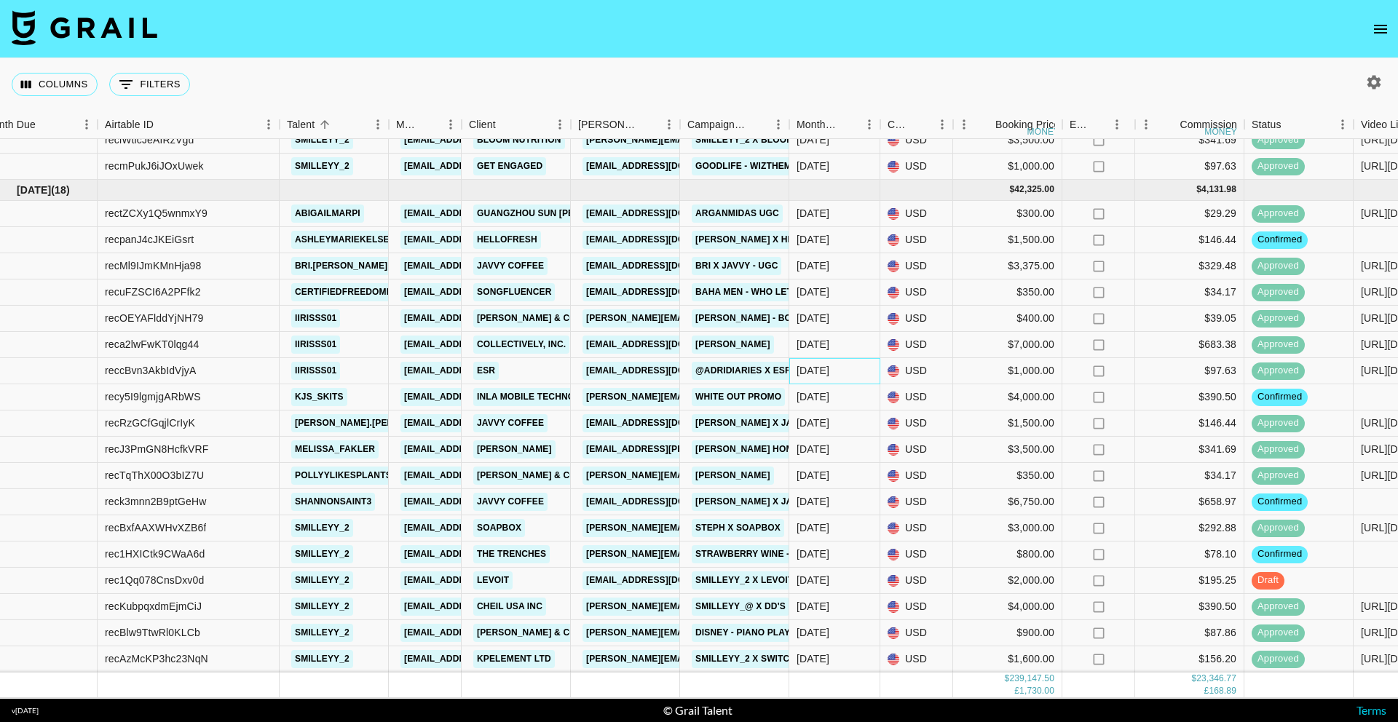
click at [860, 376] on div "Aug '25" at bounding box center [834, 371] width 91 height 26
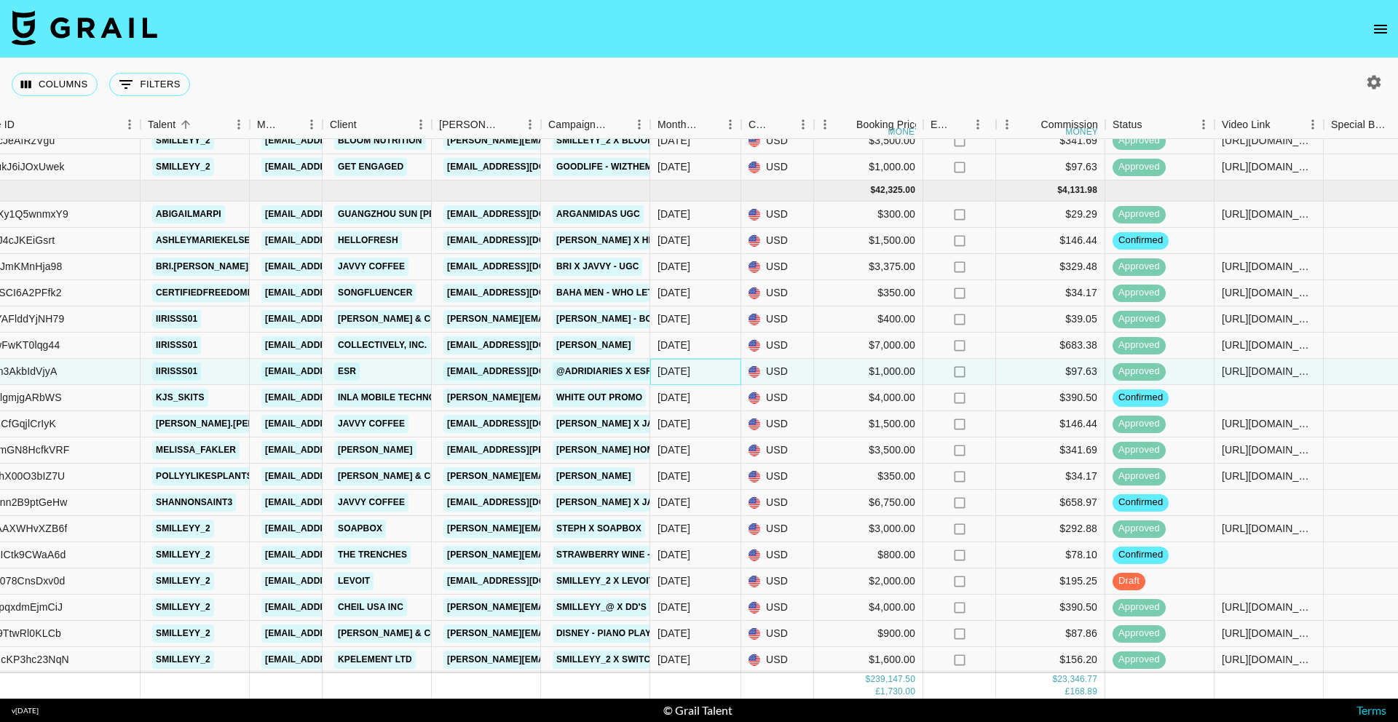
scroll to position [4784, 0]
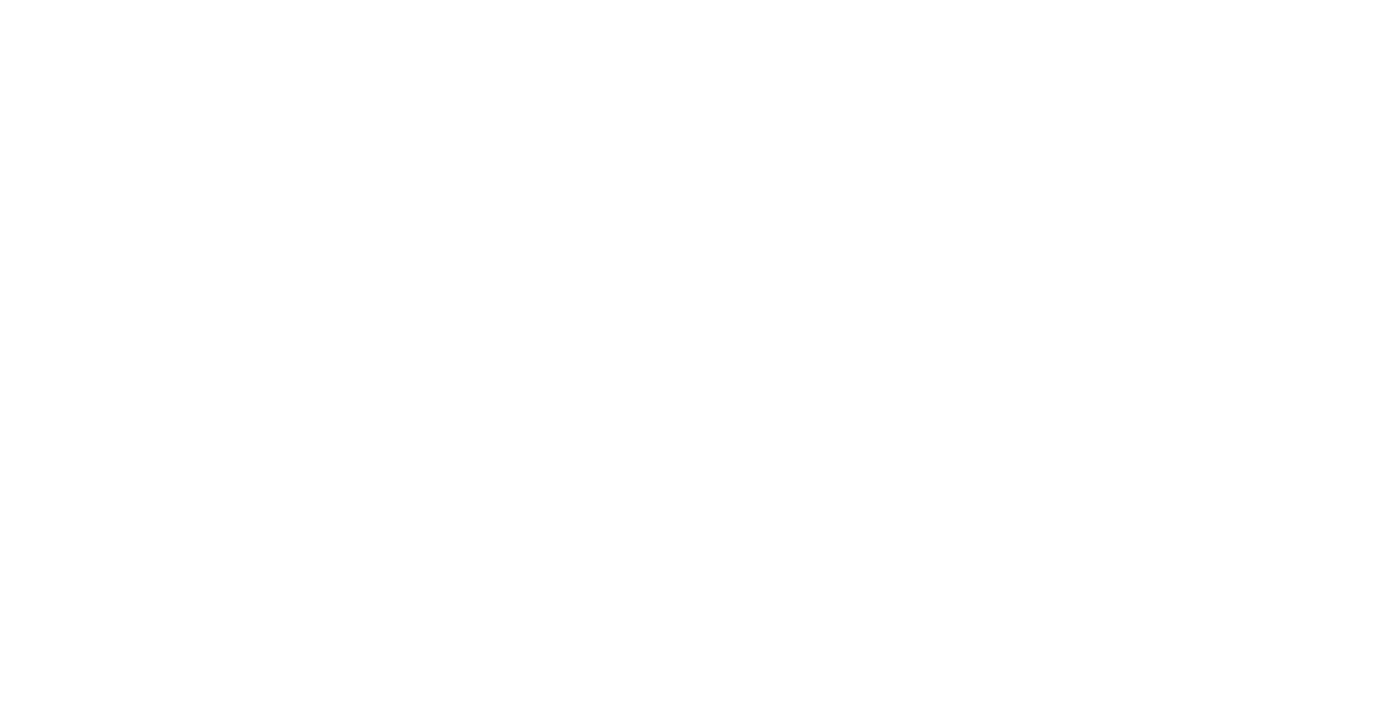
select select "USD"
